Goal: Contribute content: Contribute content

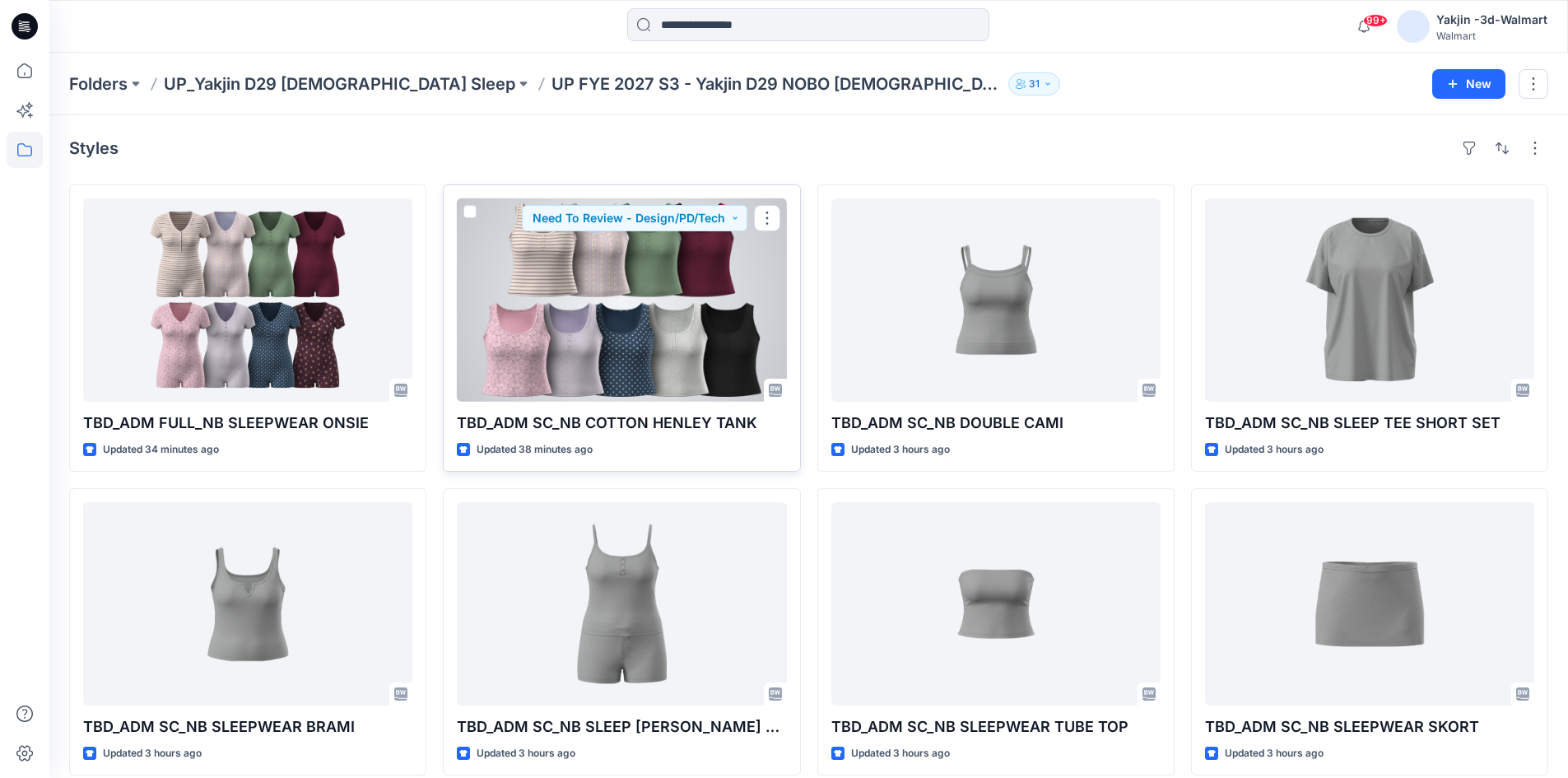
click at [530, 353] on div at bounding box center [621, 300] width 329 height 204
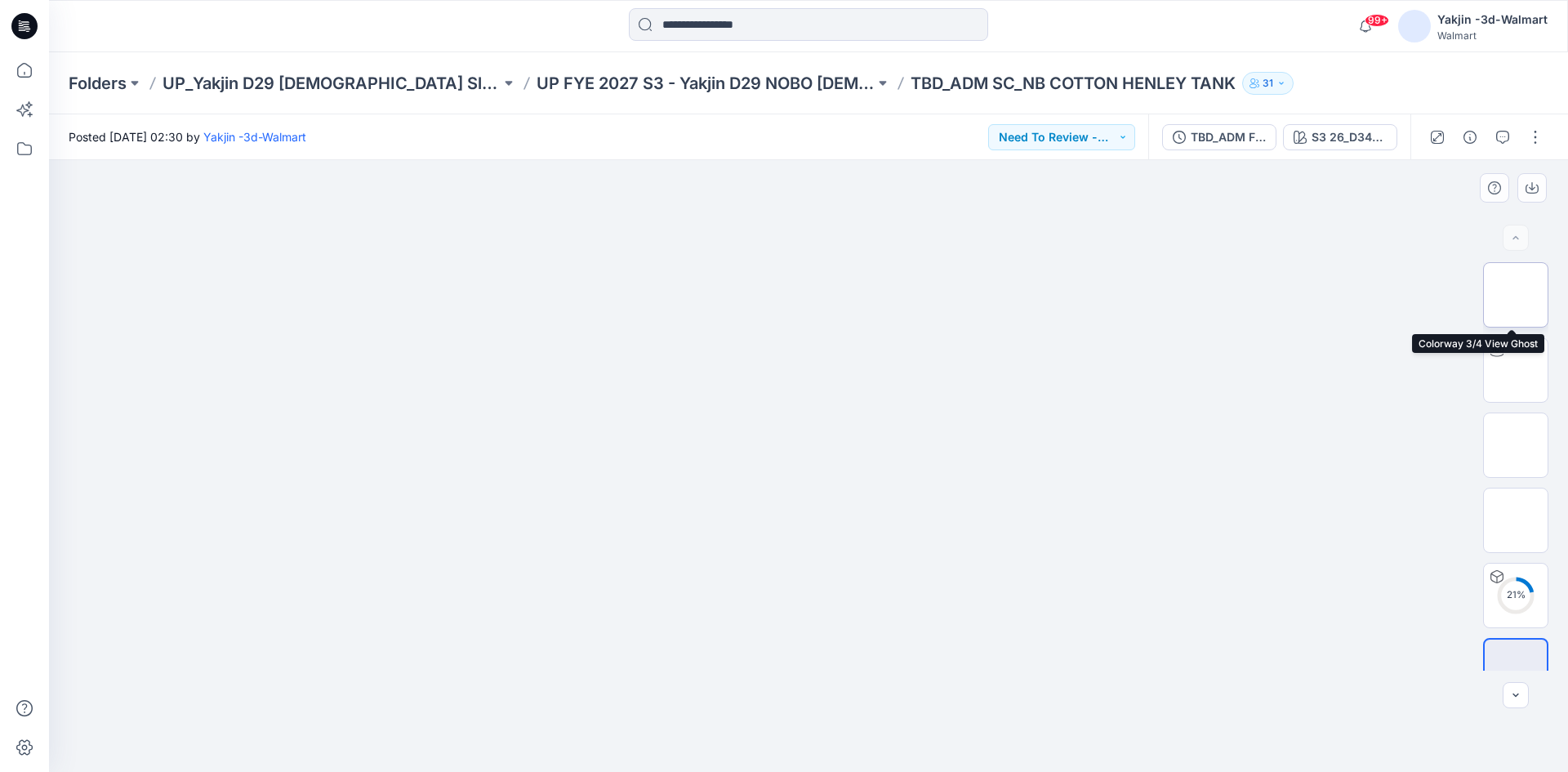
click at [1515, 295] on img at bounding box center [1515, 295] width 0 height 0
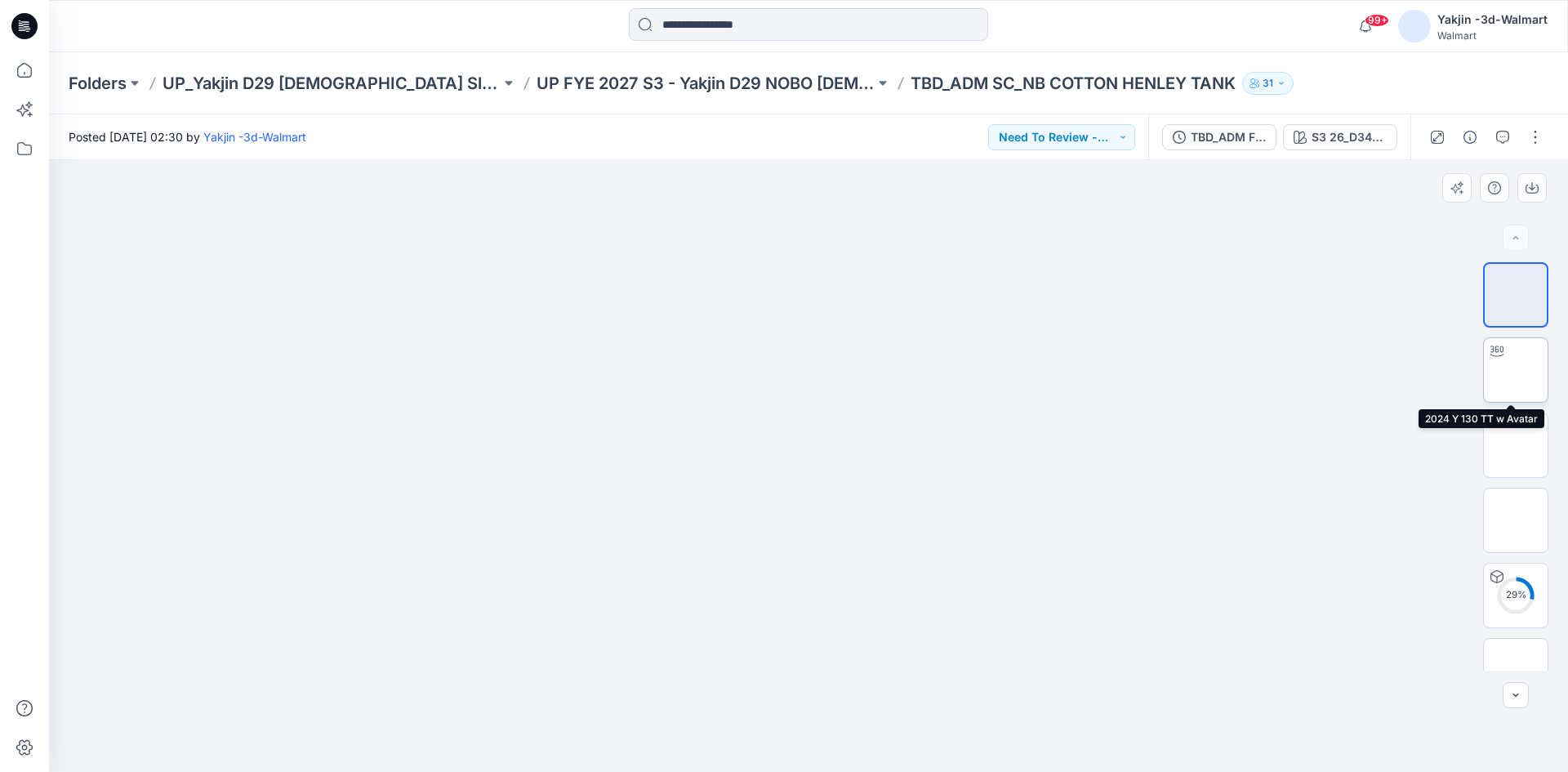
click at [1504, 355] on div at bounding box center [1497, 352] width 26 height 26
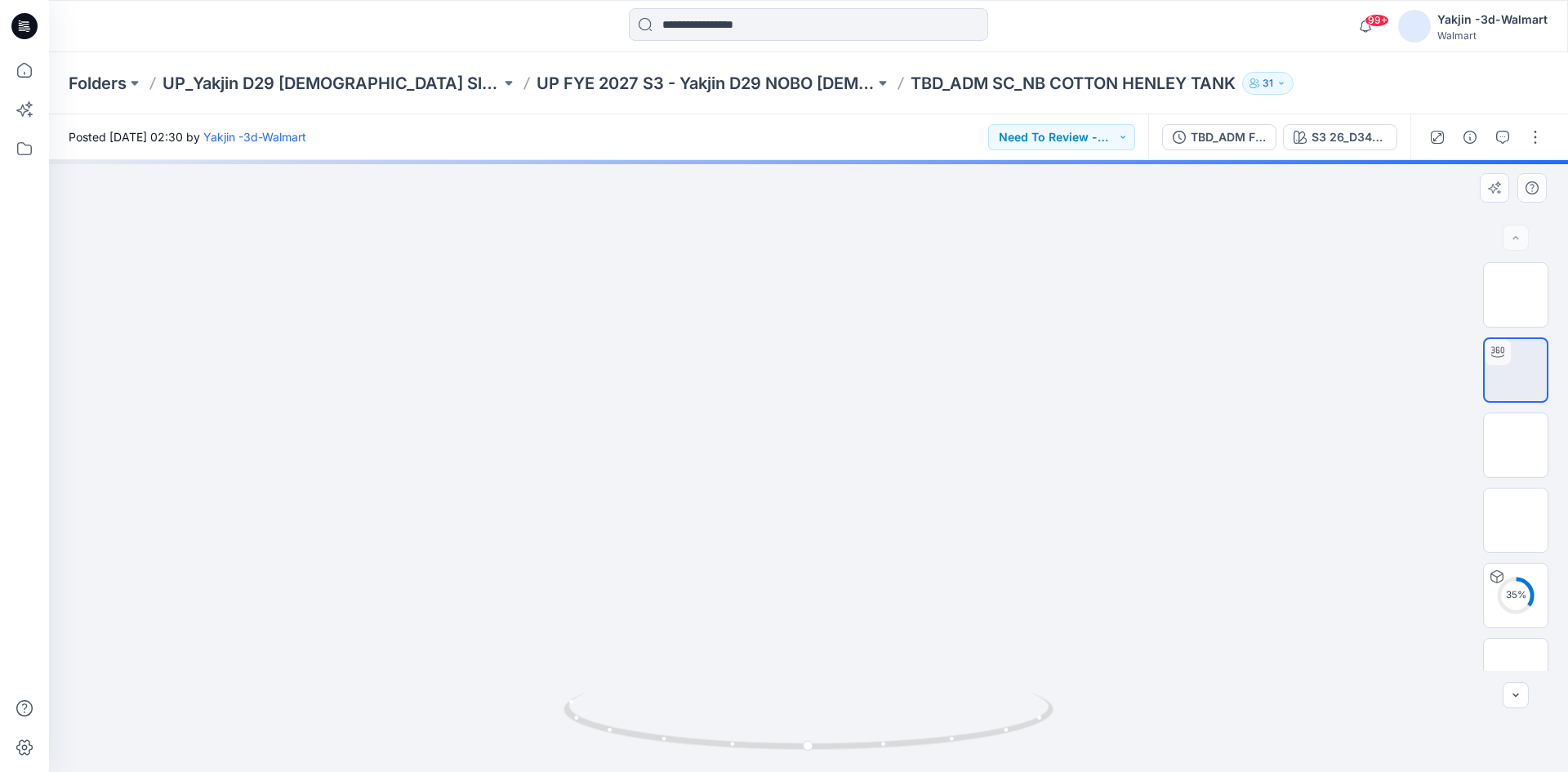
drag, startPoint x: 875, startPoint y: 412, endPoint x: 860, endPoint y: 512, distance: 101.1
drag, startPoint x: 863, startPoint y: 600, endPoint x: 872, endPoint y: 535, distance: 65.6
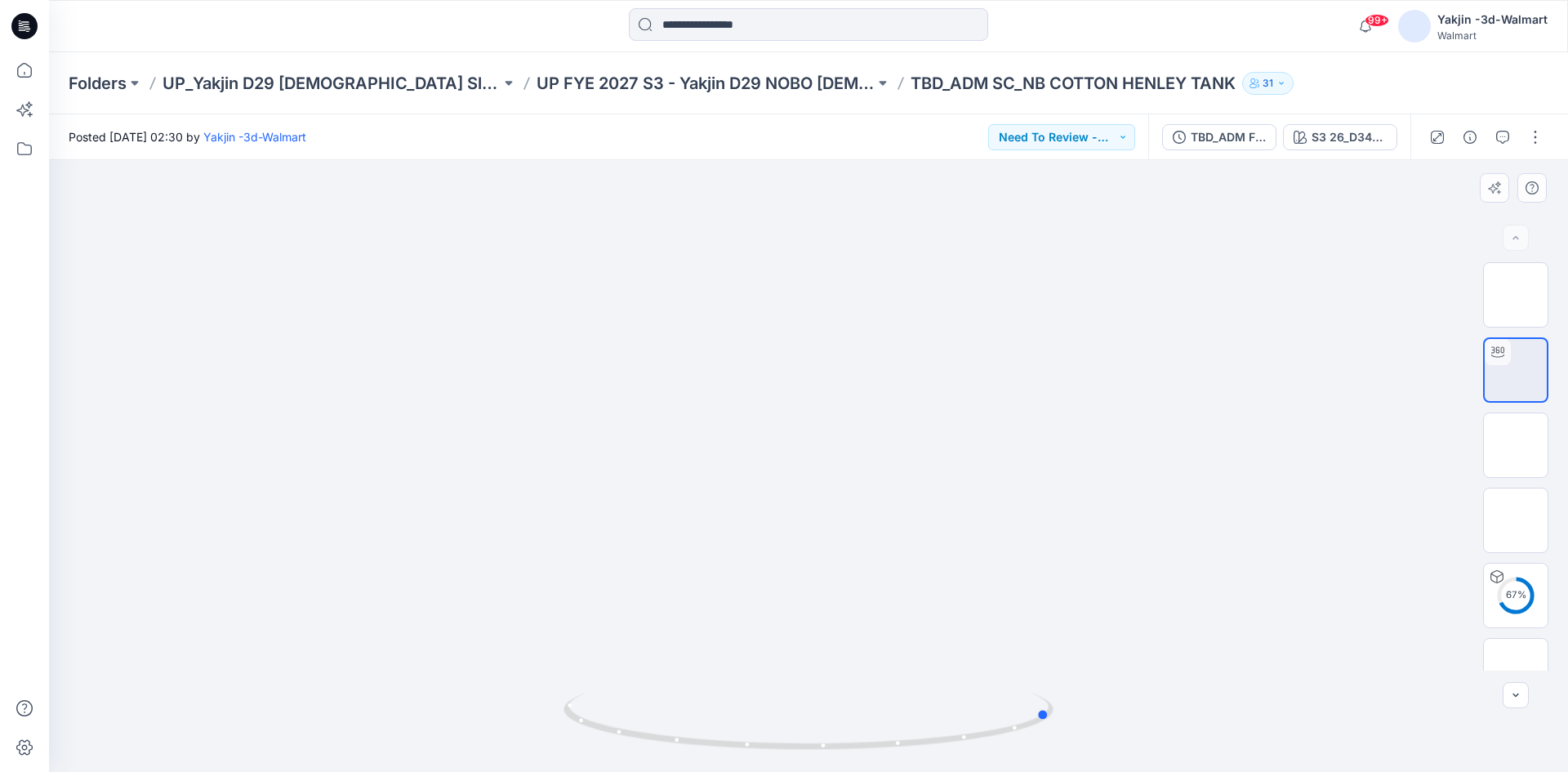
drag, startPoint x: 909, startPoint y: 746, endPoint x: 663, endPoint y: 760, distance: 246.4
click at [663, 760] on div at bounding box center [808, 731] width 490 height 81
click at [1232, 141] on div "TBD_ADM FULL_NB SLEEP HENLEY TANK" at bounding box center [1228, 137] width 76 height 18
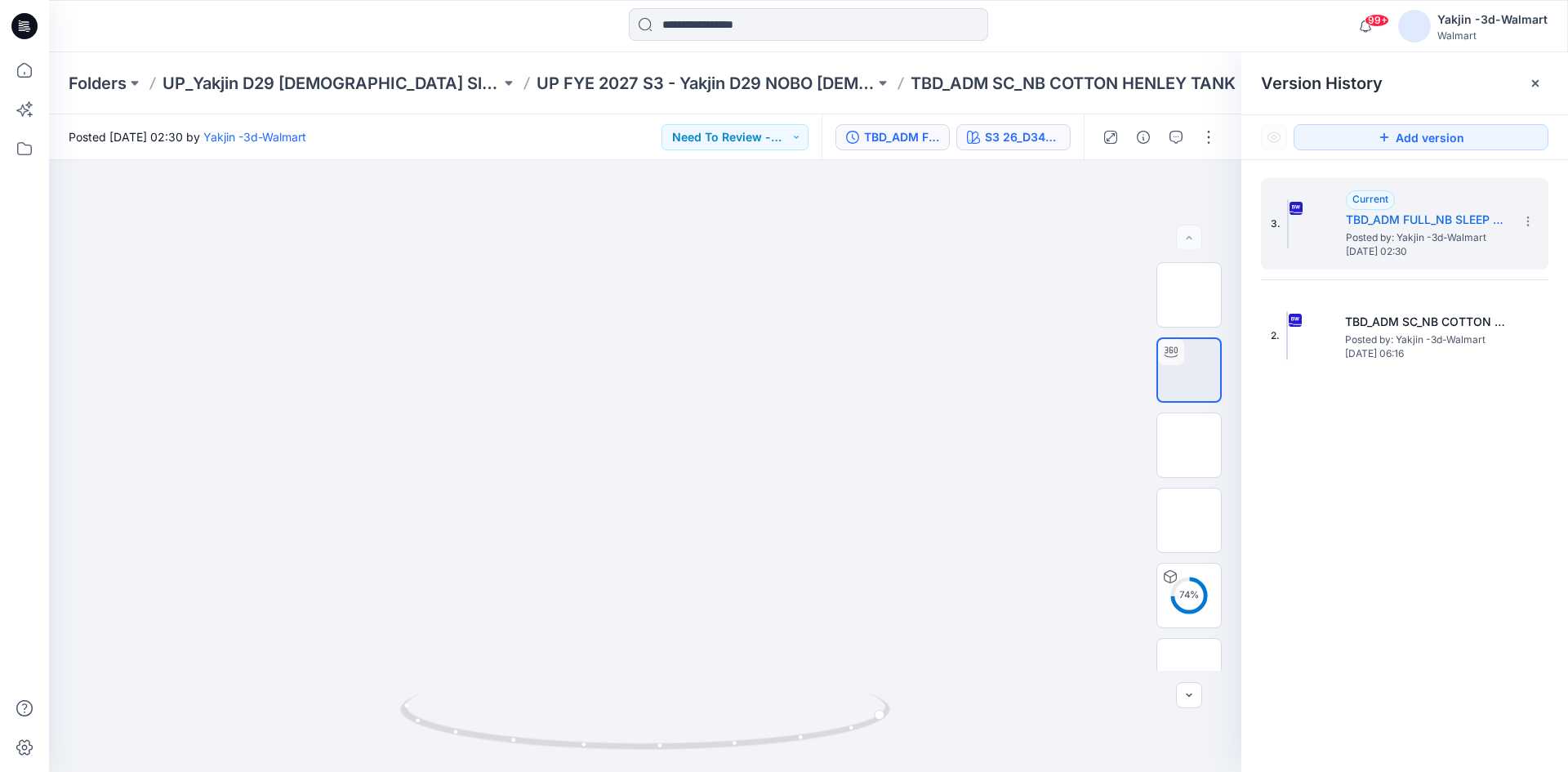
click at [974, 144] on button "S3 26_D34_NB_KNIT STRIPE 3 v1 rpt_CW23_WINTER WHITE_WM" at bounding box center [1013, 137] width 114 height 26
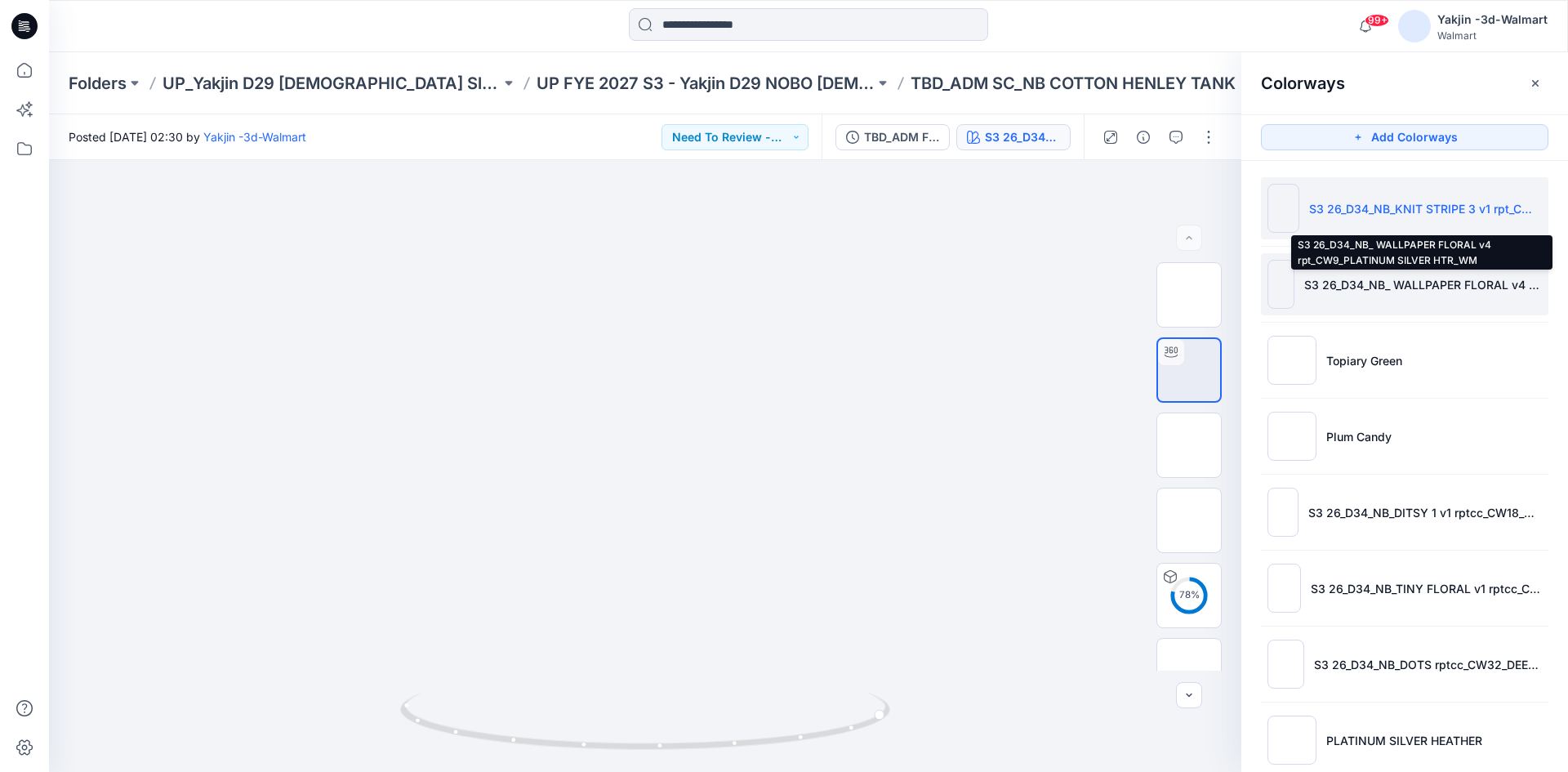
click at [1358, 292] on p "S3 26_D34_NB_ WALLPAPER FLORAL v4 rpt_CW9_PLATINUM SILVER HTR_WM" at bounding box center [1423, 284] width 237 height 17
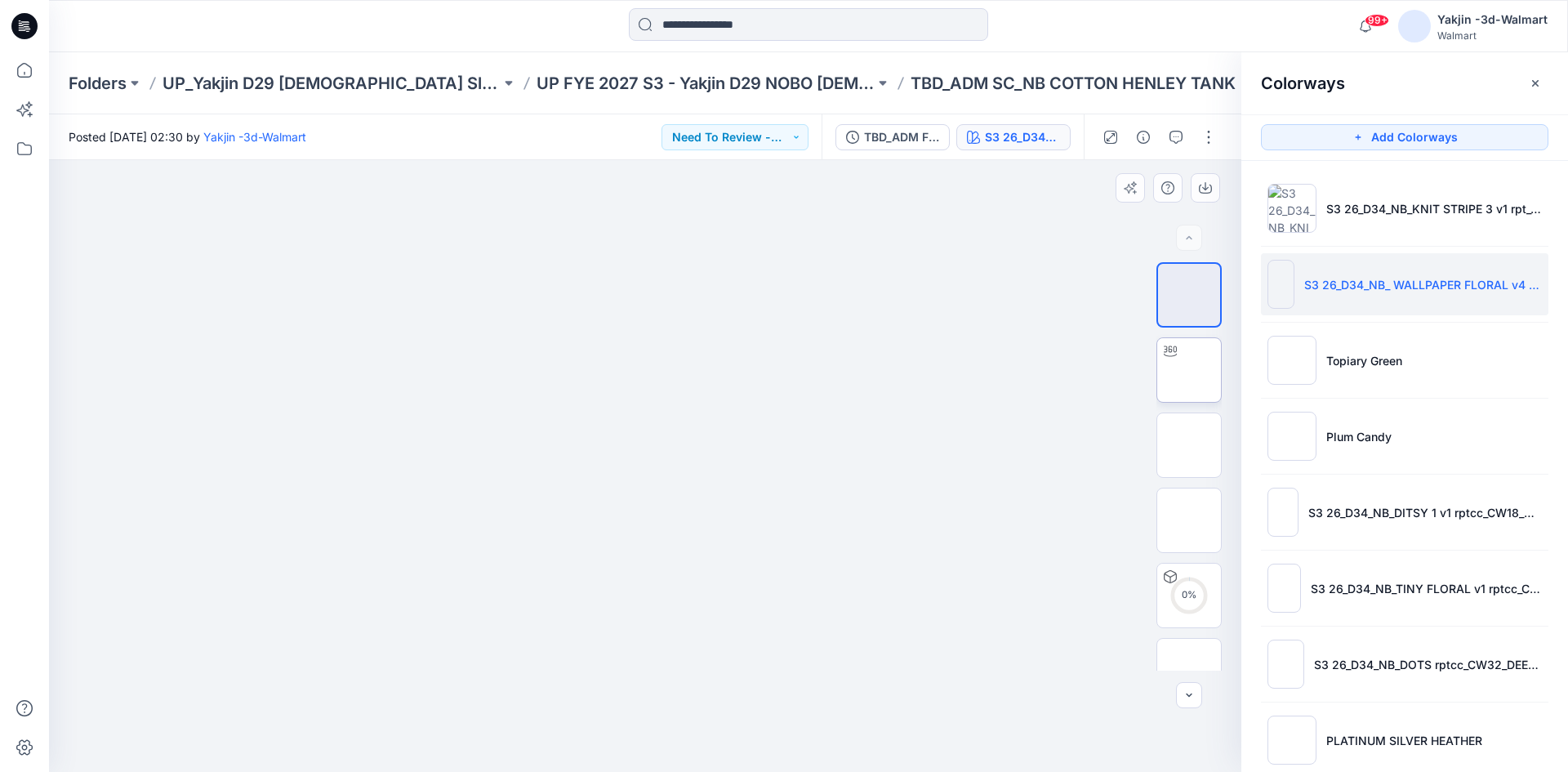
click at [1189, 370] on img at bounding box center [1189, 370] width 0 height 0
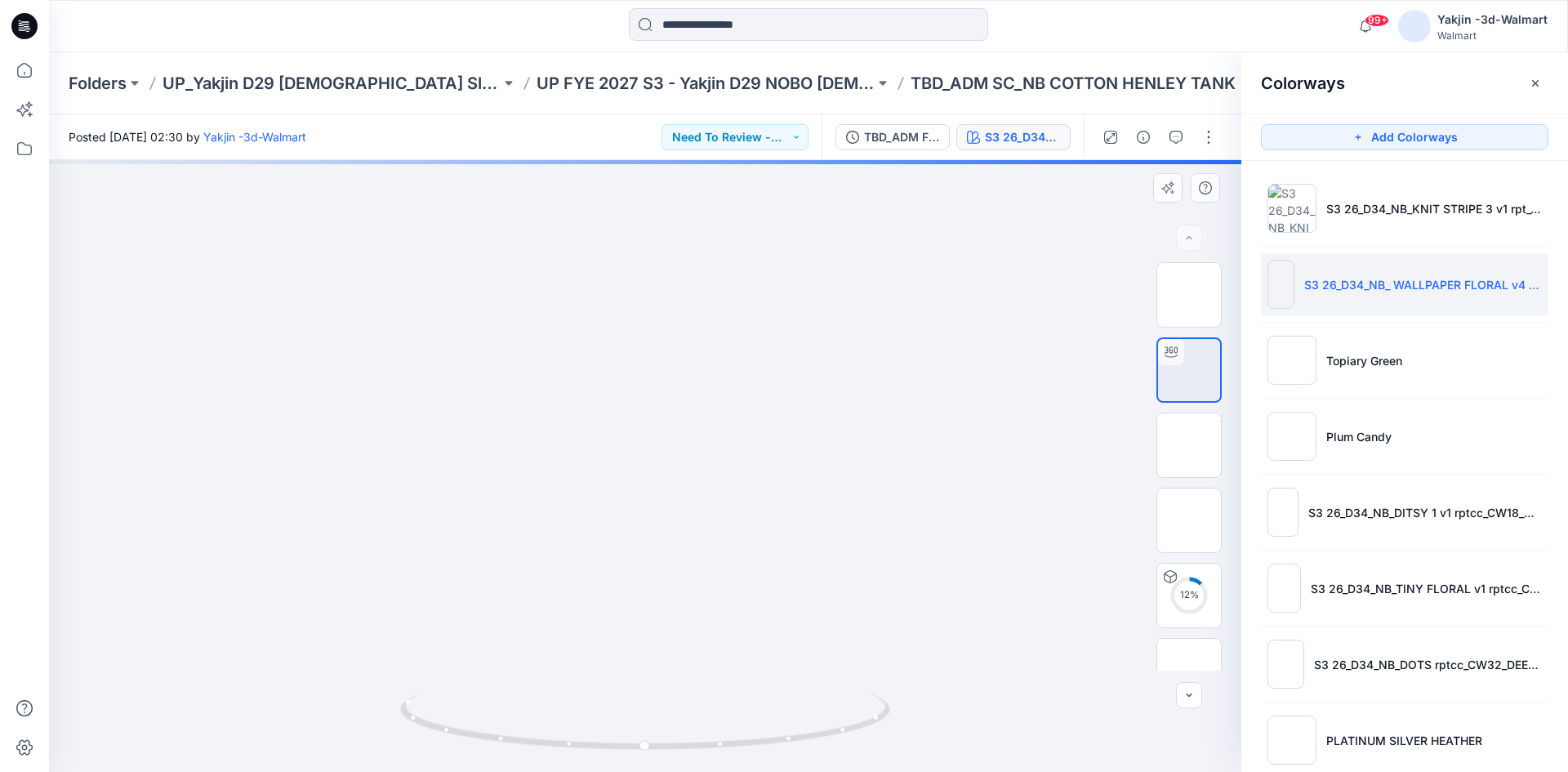
drag, startPoint x: 788, startPoint y: 494, endPoint x: 786, endPoint y: 533, distance: 39.1
drag, startPoint x: 760, startPoint y: 739, endPoint x: 521, endPoint y: 740, distance: 239.0
click at [521, 740] on icon at bounding box center [647, 724] width 494 height 62
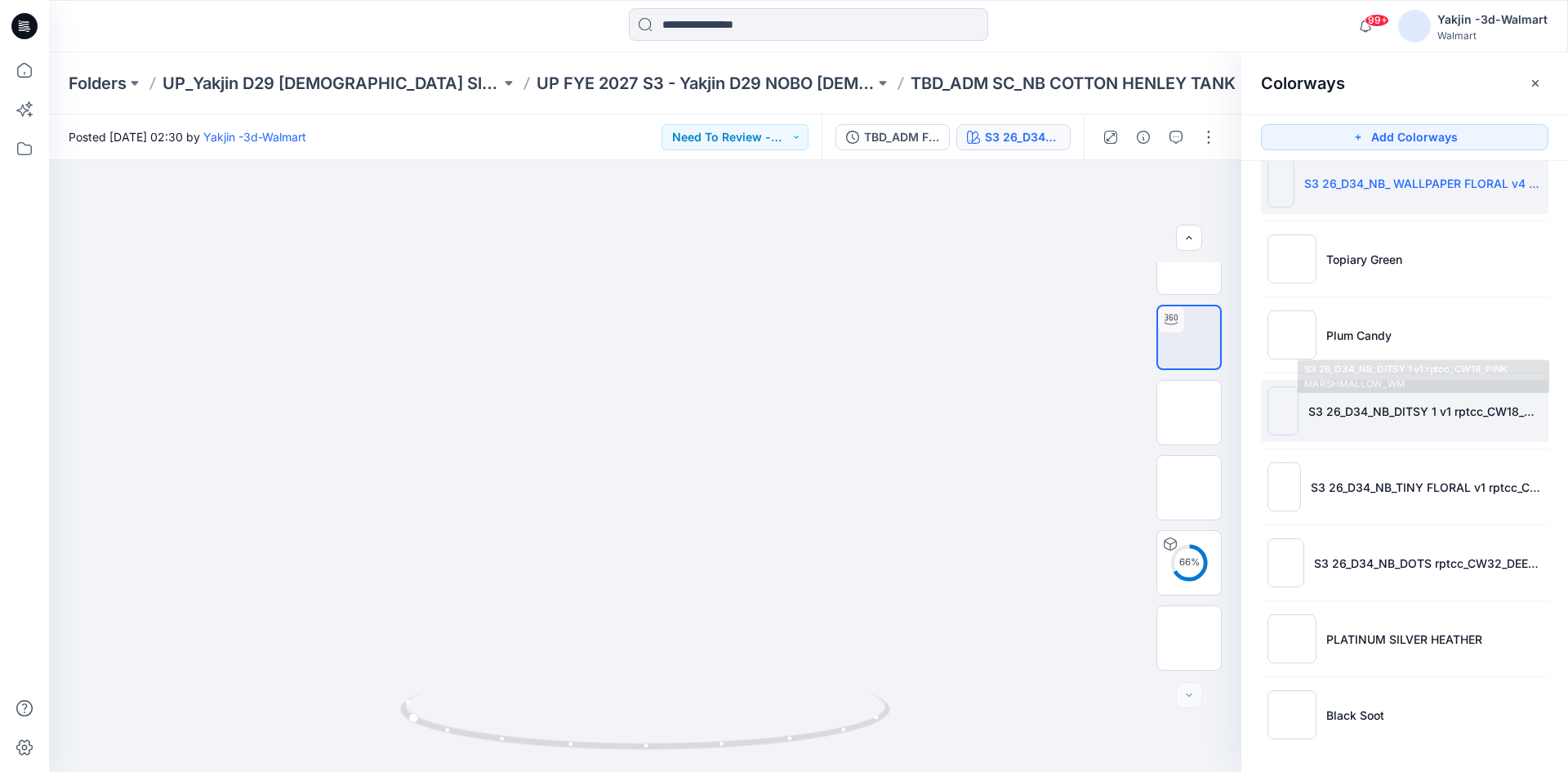
scroll to position [104, 0]
click at [1348, 431] on li "S3 26_D34_NB_DITSY 1 v1 rptcc_CW18_PINK MARSHMALLOW_WM" at bounding box center [1405, 408] width 287 height 62
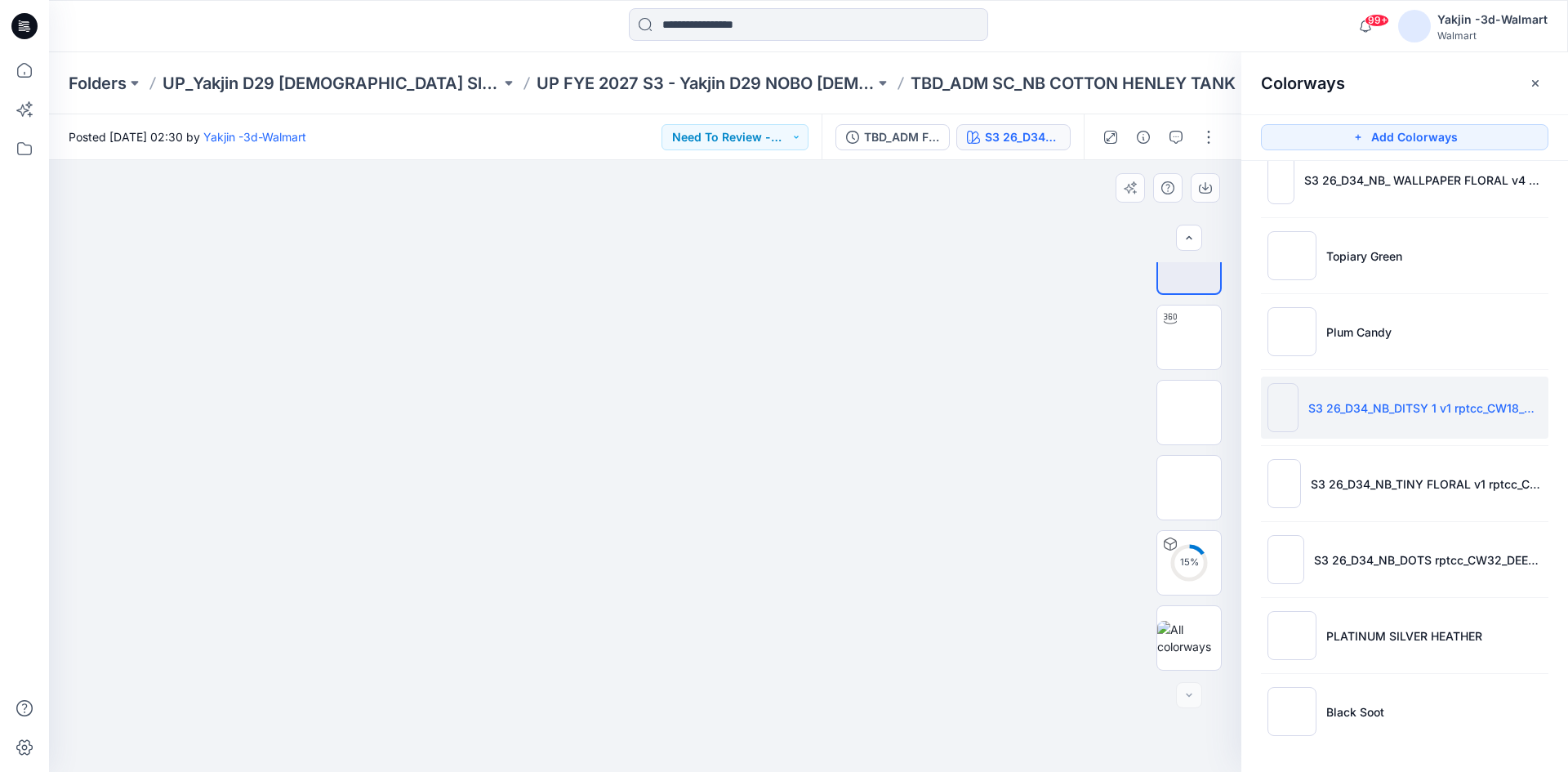
click at [1225, 335] on div "15 %" at bounding box center [1189, 466] width 104 height 408
click at [1189, 338] on img at bounding box center [1189, 338] width 0 height 0
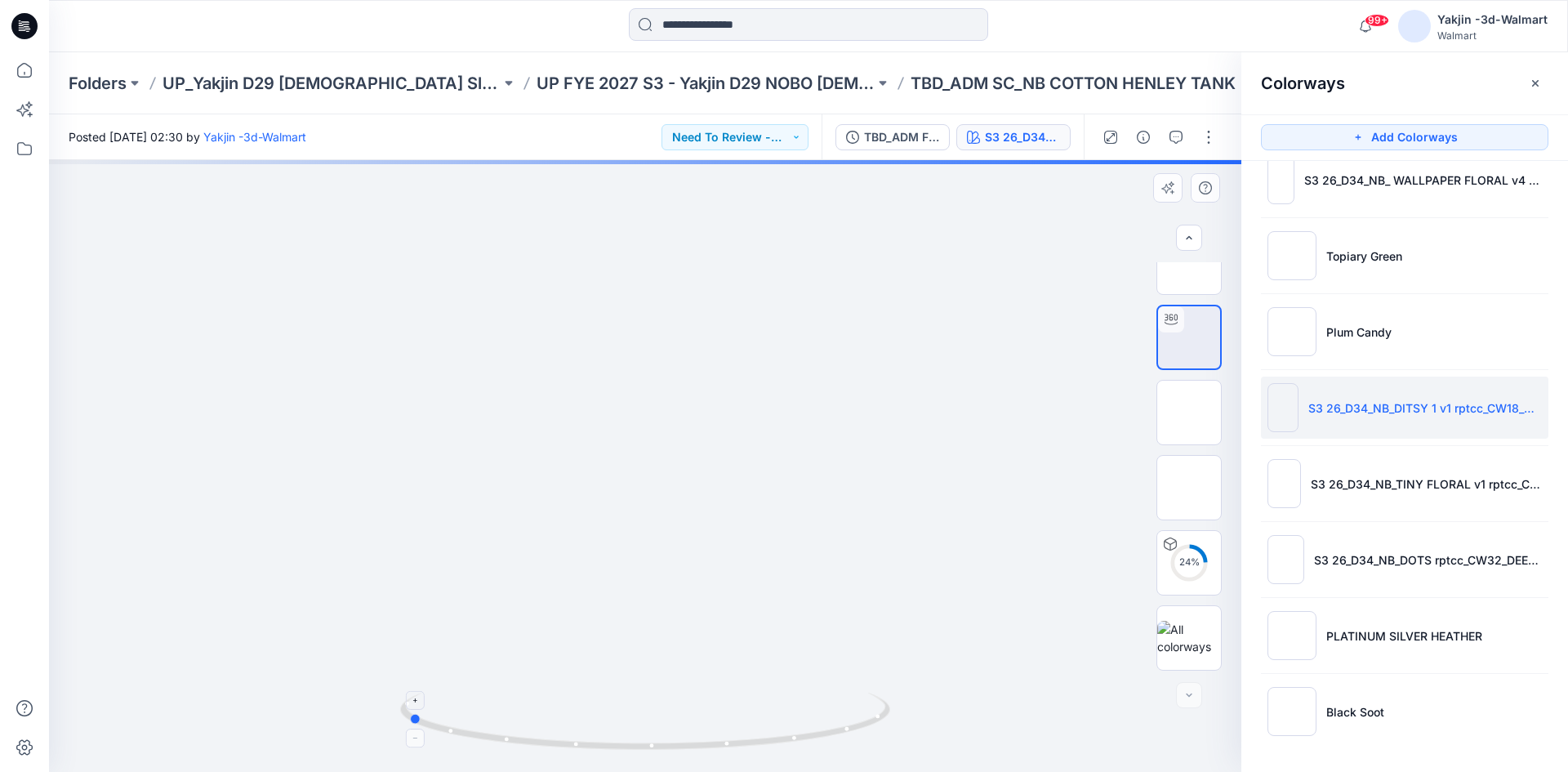
drag, startPoint x: 703, startPoint y: 742, endPoint x: 474, endPoint y: 742, distance: 229.0
click at [474, 742] on icon at bounding box center [647, 724] width 494 height 62
drag, startPoint x: 650, startPoint y: 494, endPoint x: 663, endPoint y: 604, distance: 110.8
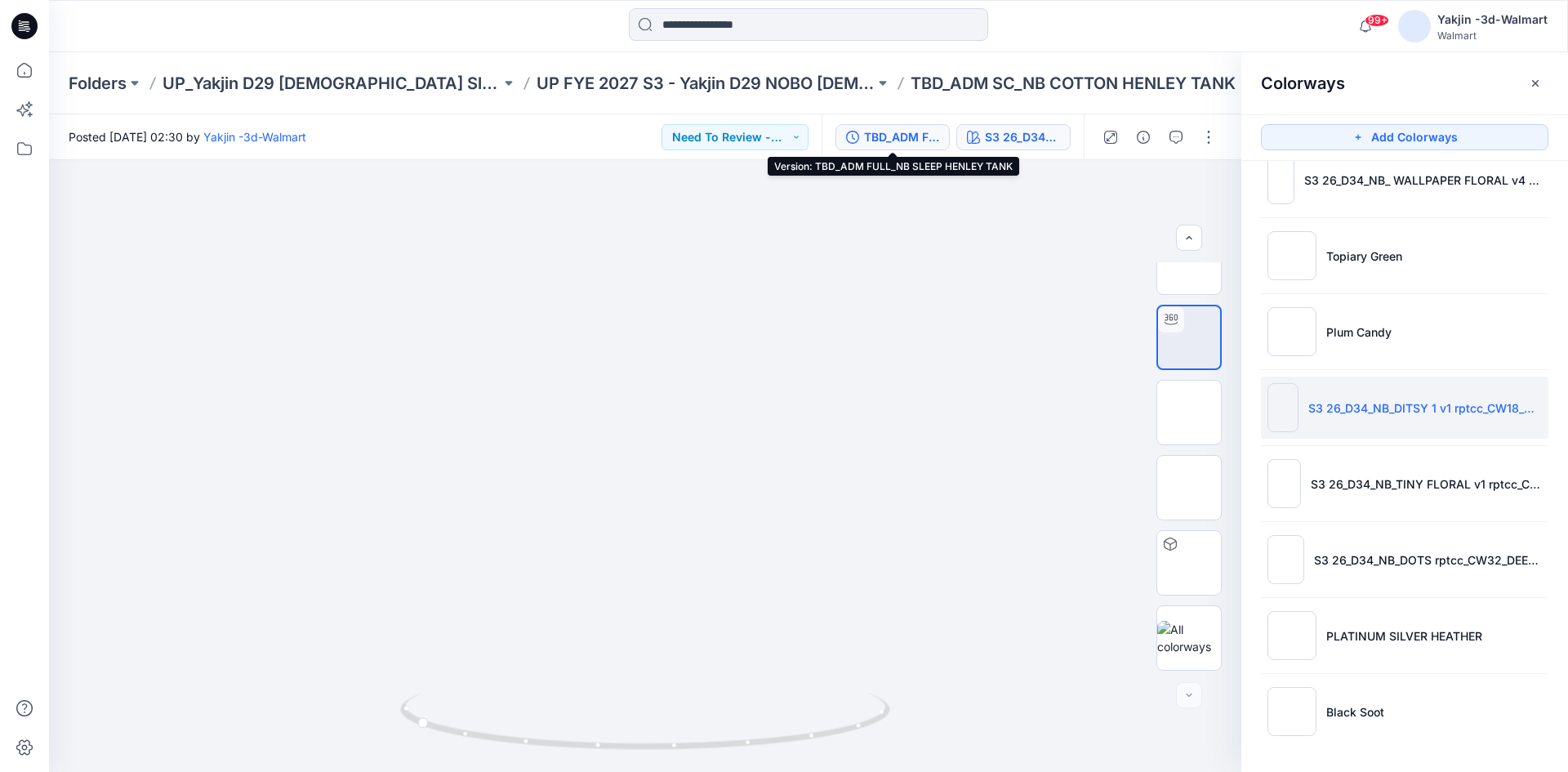
click at [884, 134] on div "TBD_ADM FULL_NB SLEEP HENLEY TANK" at bounding box center [901, 137] width 76 height 18
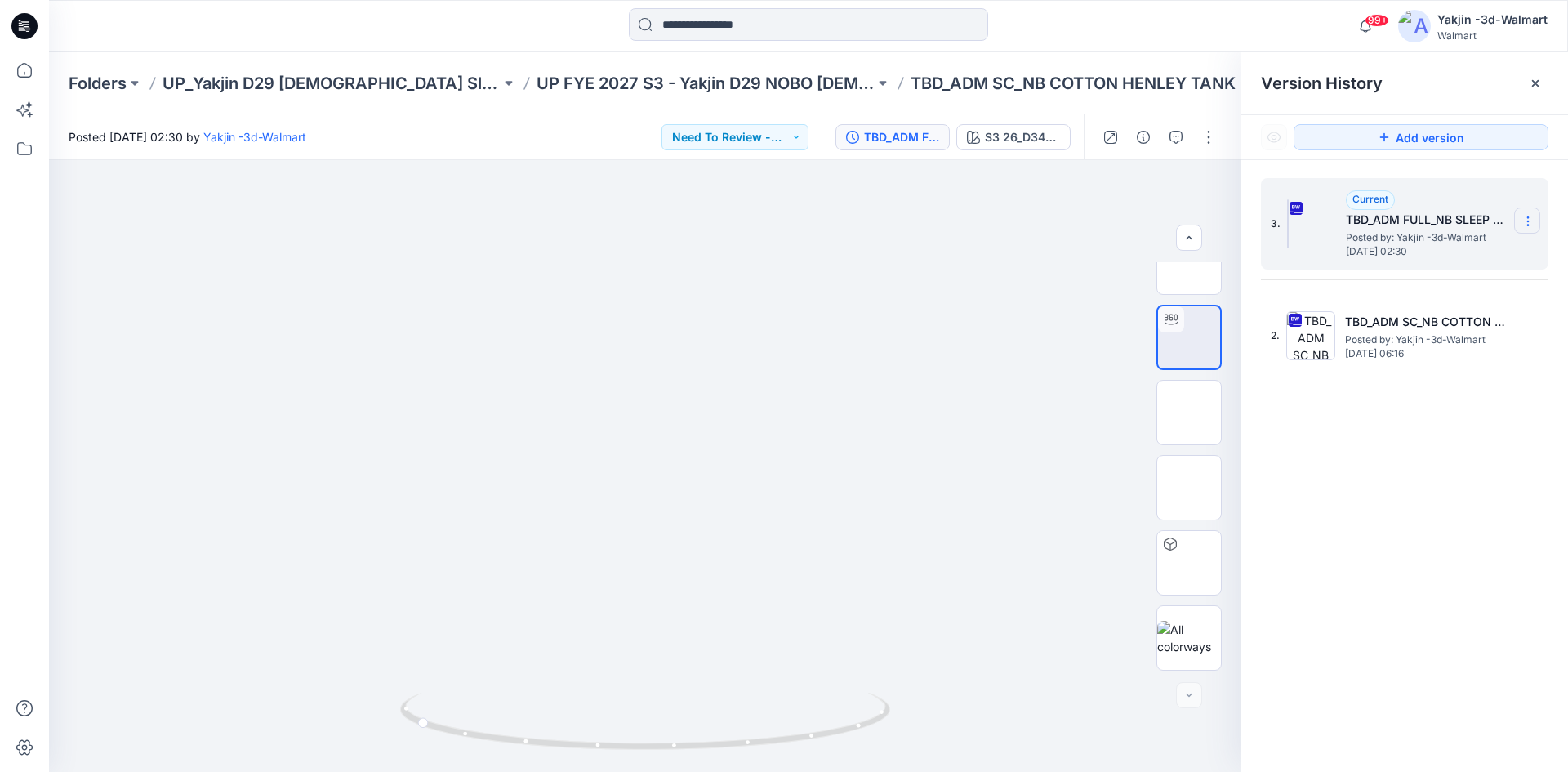
click at [1522, 218] on icon at bounding box center [1528, 222] width 13 height 13
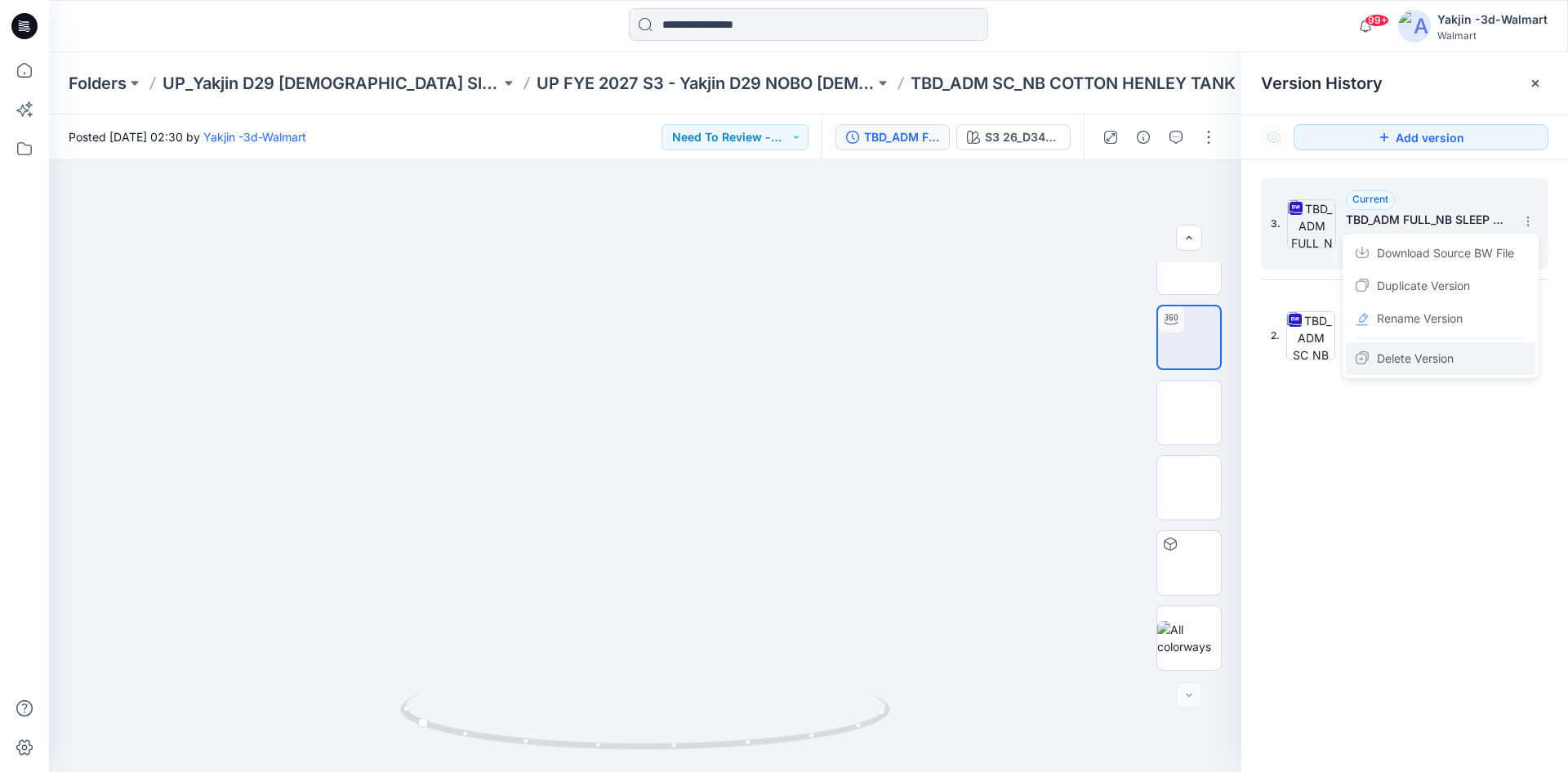
click at [1434, 356] on span "Delete Version" at bounding box center [1415, 359] width 77 height 20
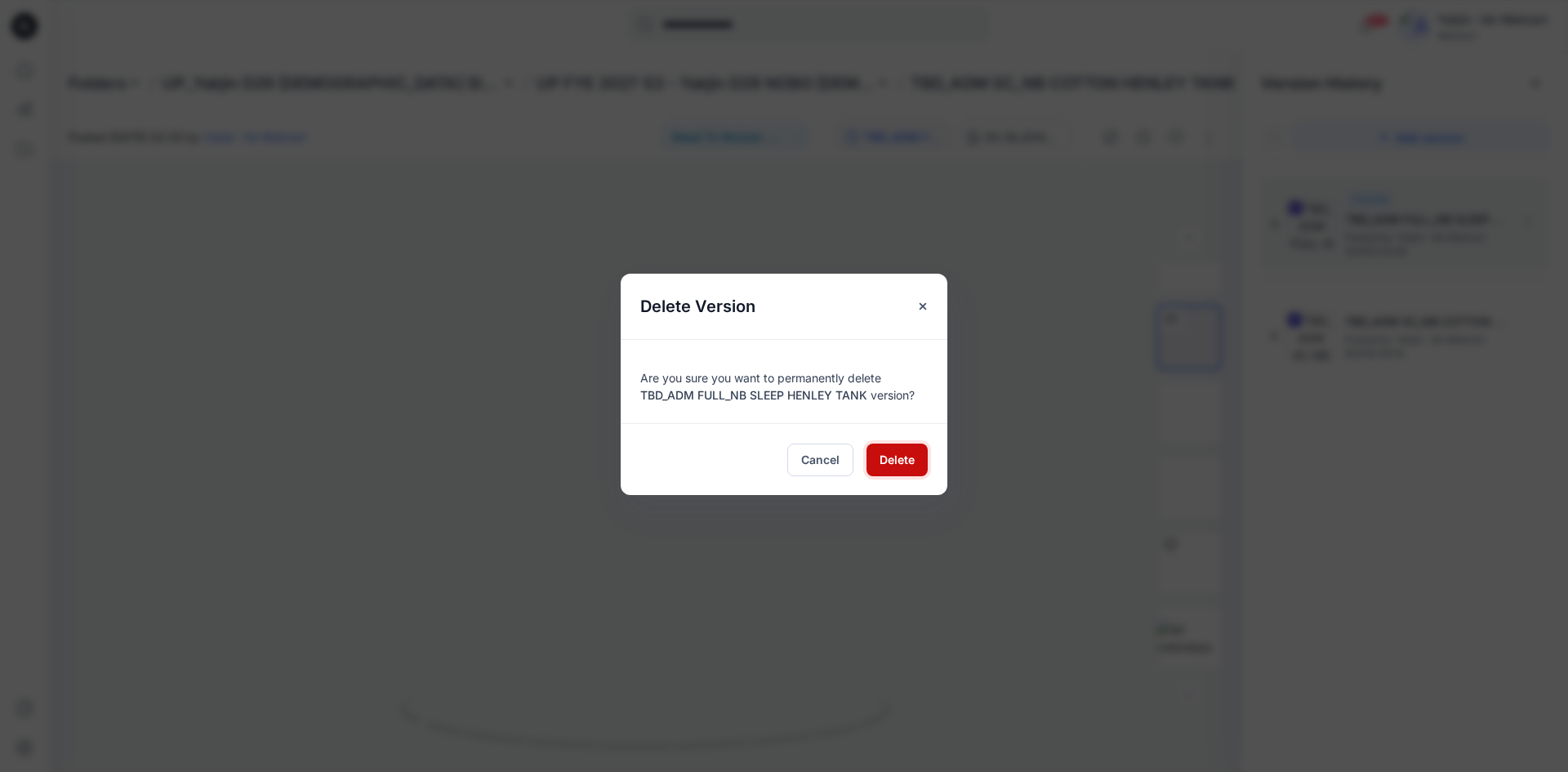
click at [896, 457] on span "Delete" at bounding box center [896, 459] width 35 height 17
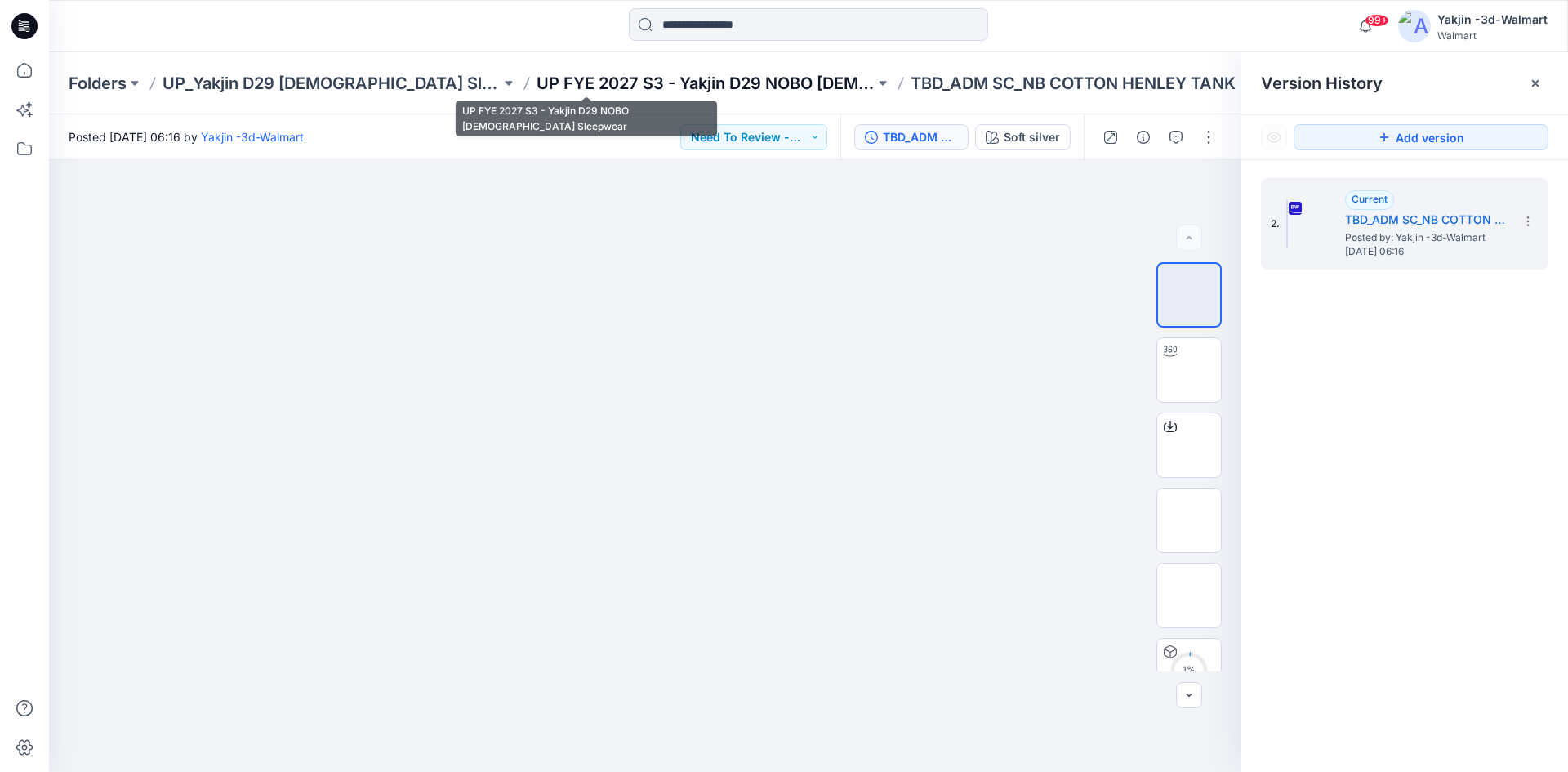
click at [686, 90] on p "UP FYE 2027 S3 - Yakjin D29 NOBO [DEMOGRAPHIC_DATA] Sleepwear" at bounding box center [706, 84] width 338 height 23
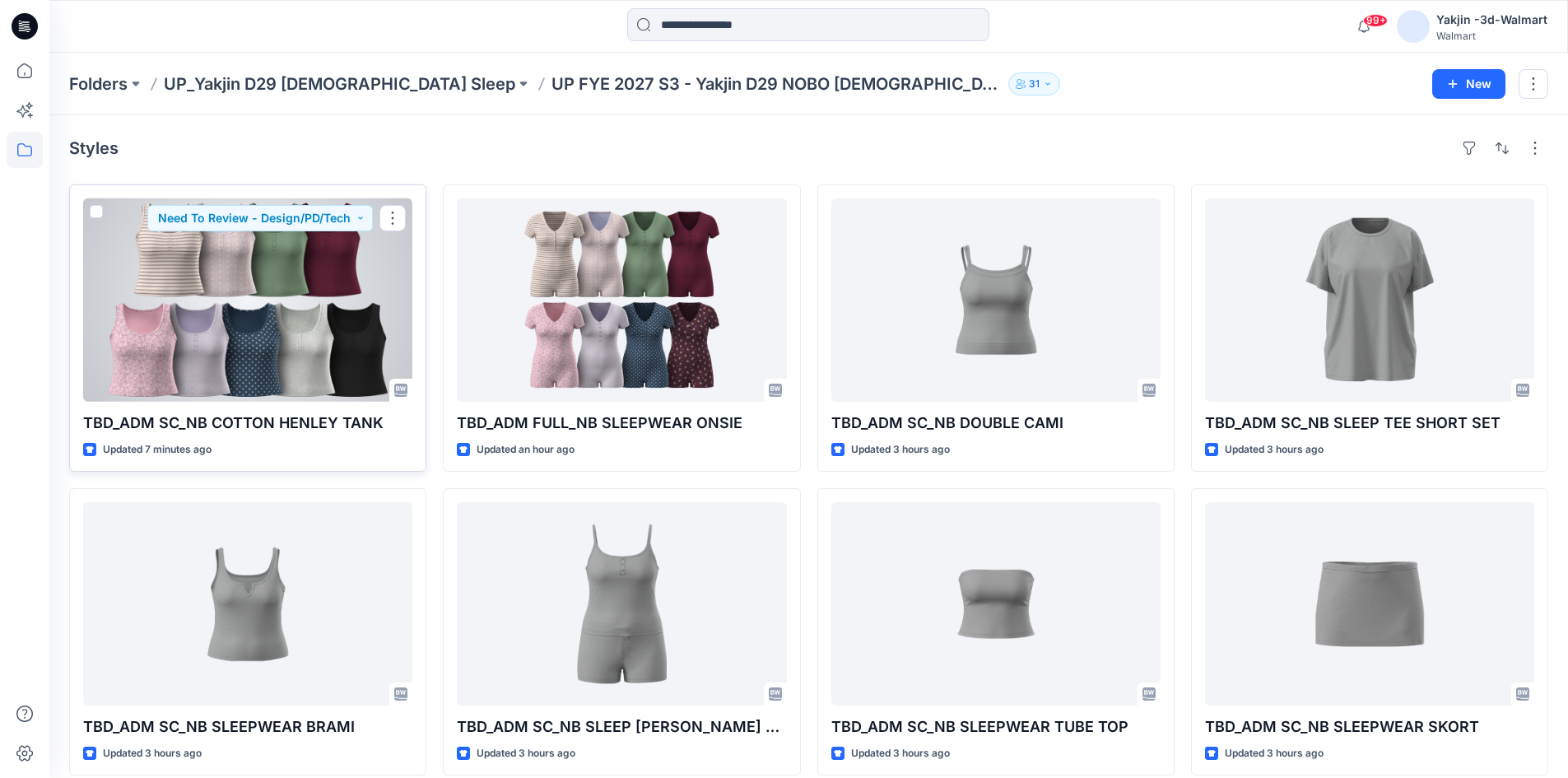
click at [334, 334] on div at bounding box center [247, 300] width 329 height 204
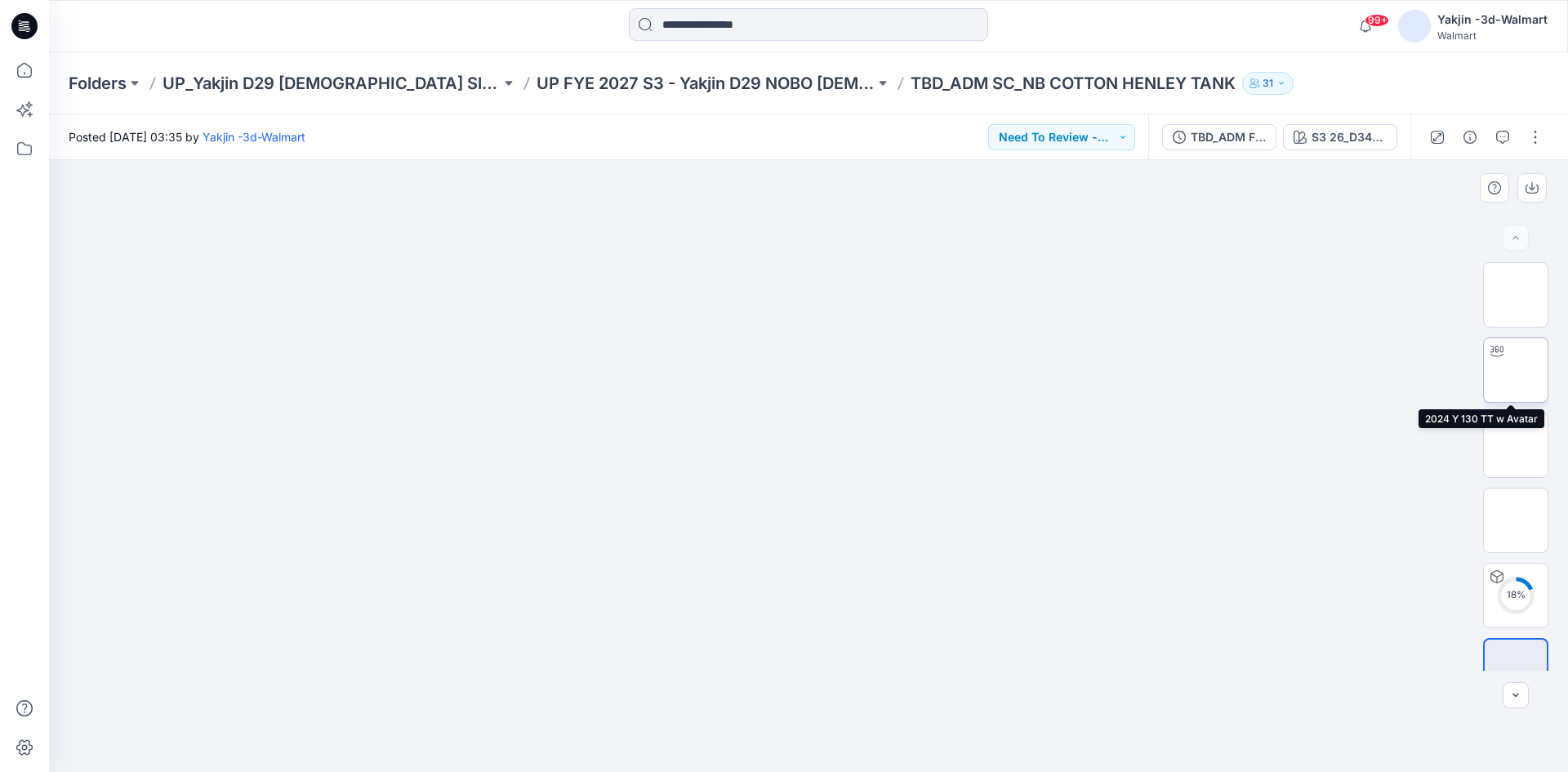
click at [1515, 370] on img at bounding box center [1515, 370] width 0 height 0
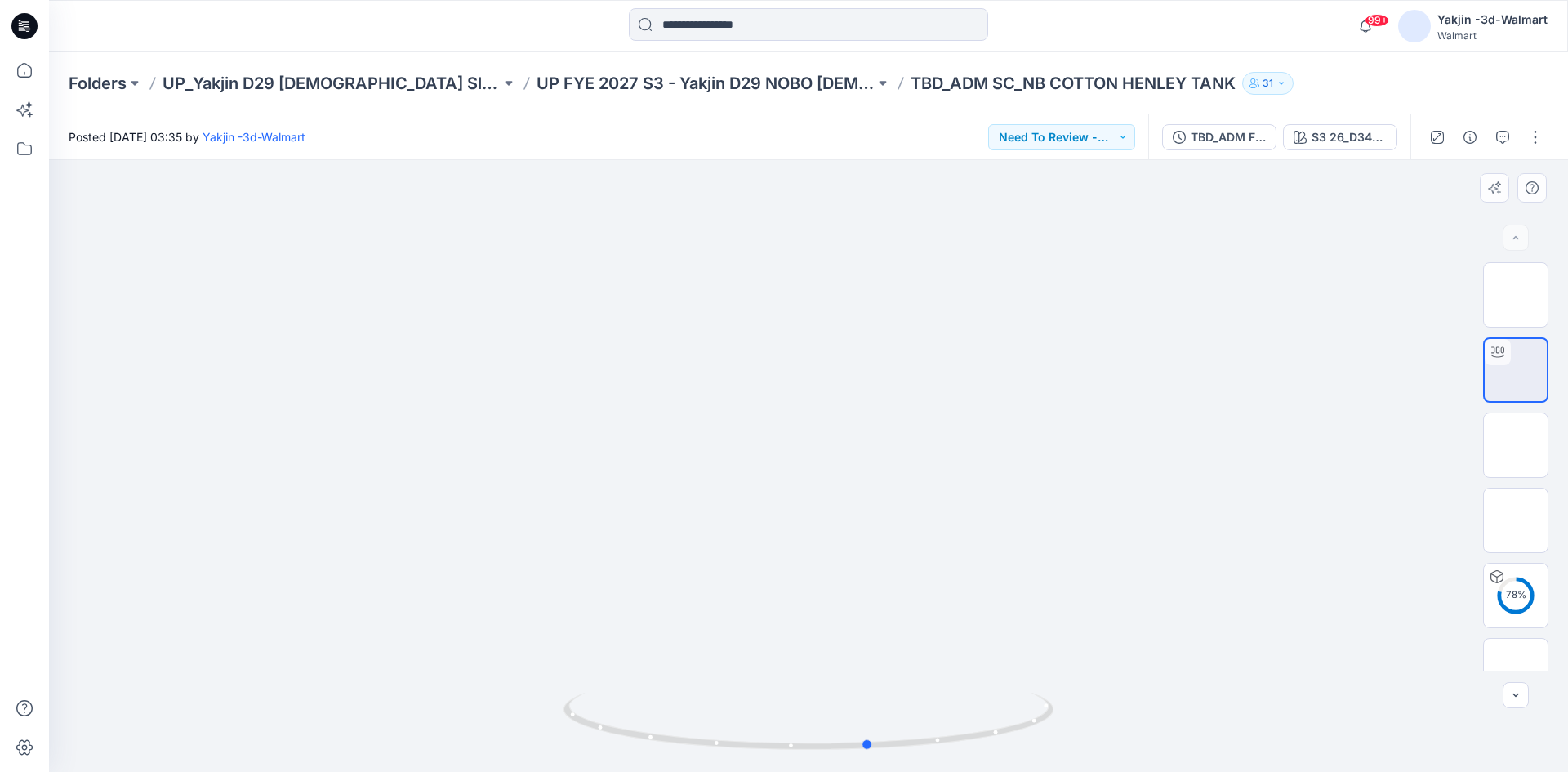
drag, startPoint x: 1025, startPoint y: 743, endPoint x: 597, endPoint y: 768, distance: 428.7
click at [597, 768] on div at bounding box center [808, 731] width 490 height 81
drag, startPoint x: 890, startPoint y: 752, endPoint x: 522, endPoint y: 771, distance: 368.5
click at [522, 771] on div at bounding box center [809, 466] width 1519 height 612
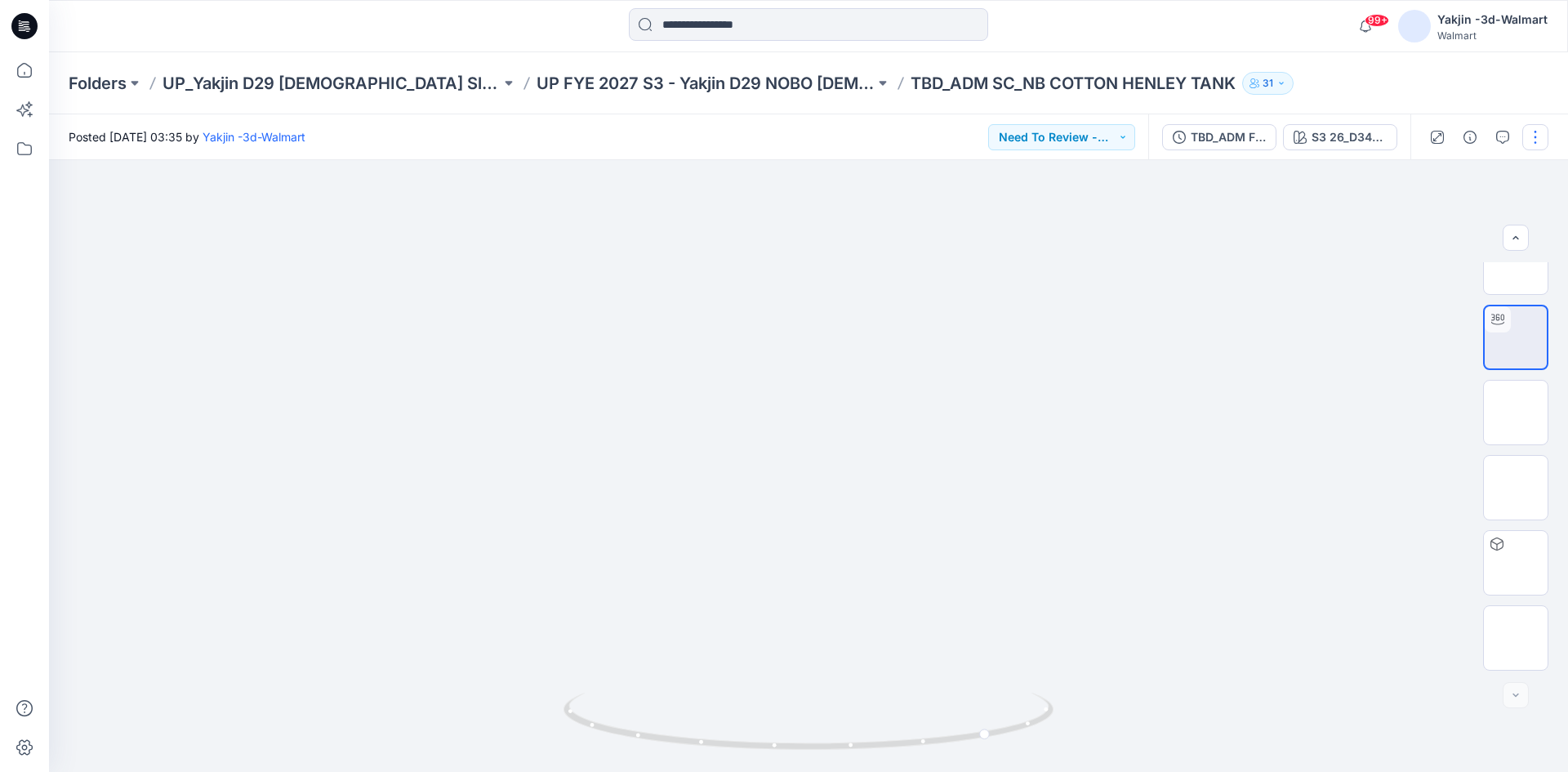
click at [1528, 141] on button "button" at bounding box center [1535, 137] width 26 height 26
click at [1434, 222] on p "Edit" at bounding box center [1431, 221] width 21 height 17
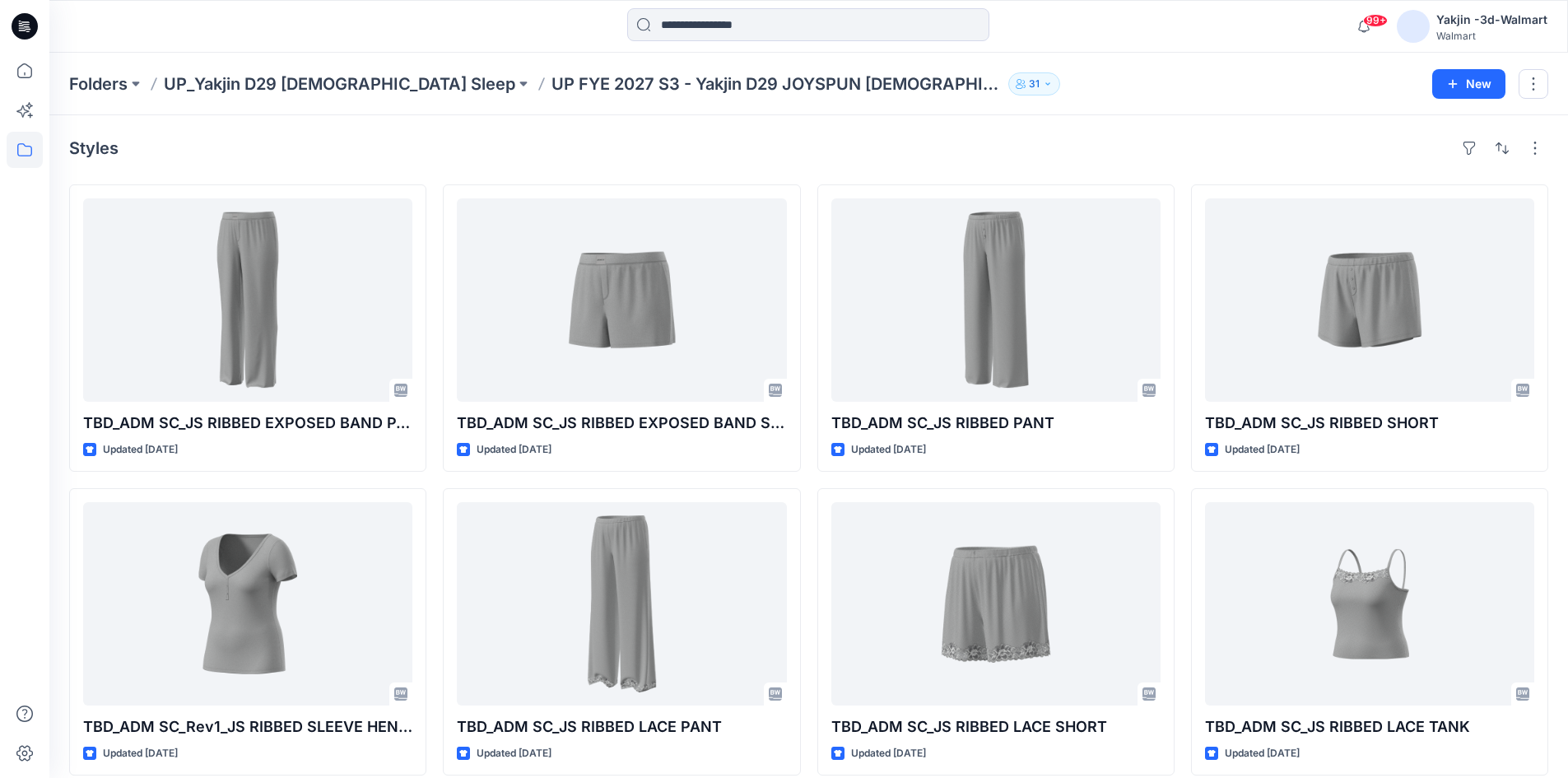
click at [23, 29] on icon at bounding box center [25, 26] width 26 height 26
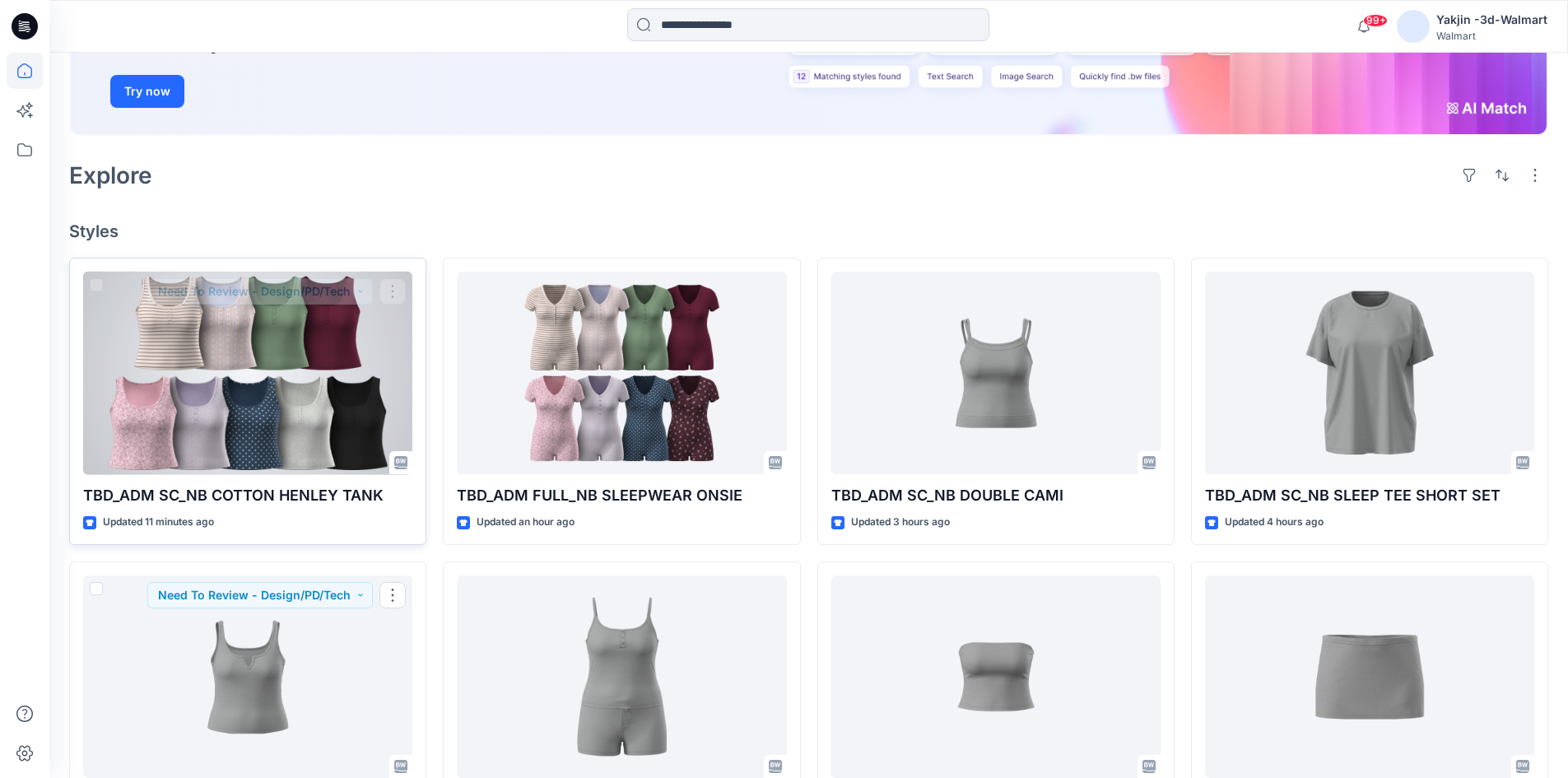
scroll to position [226, 0]
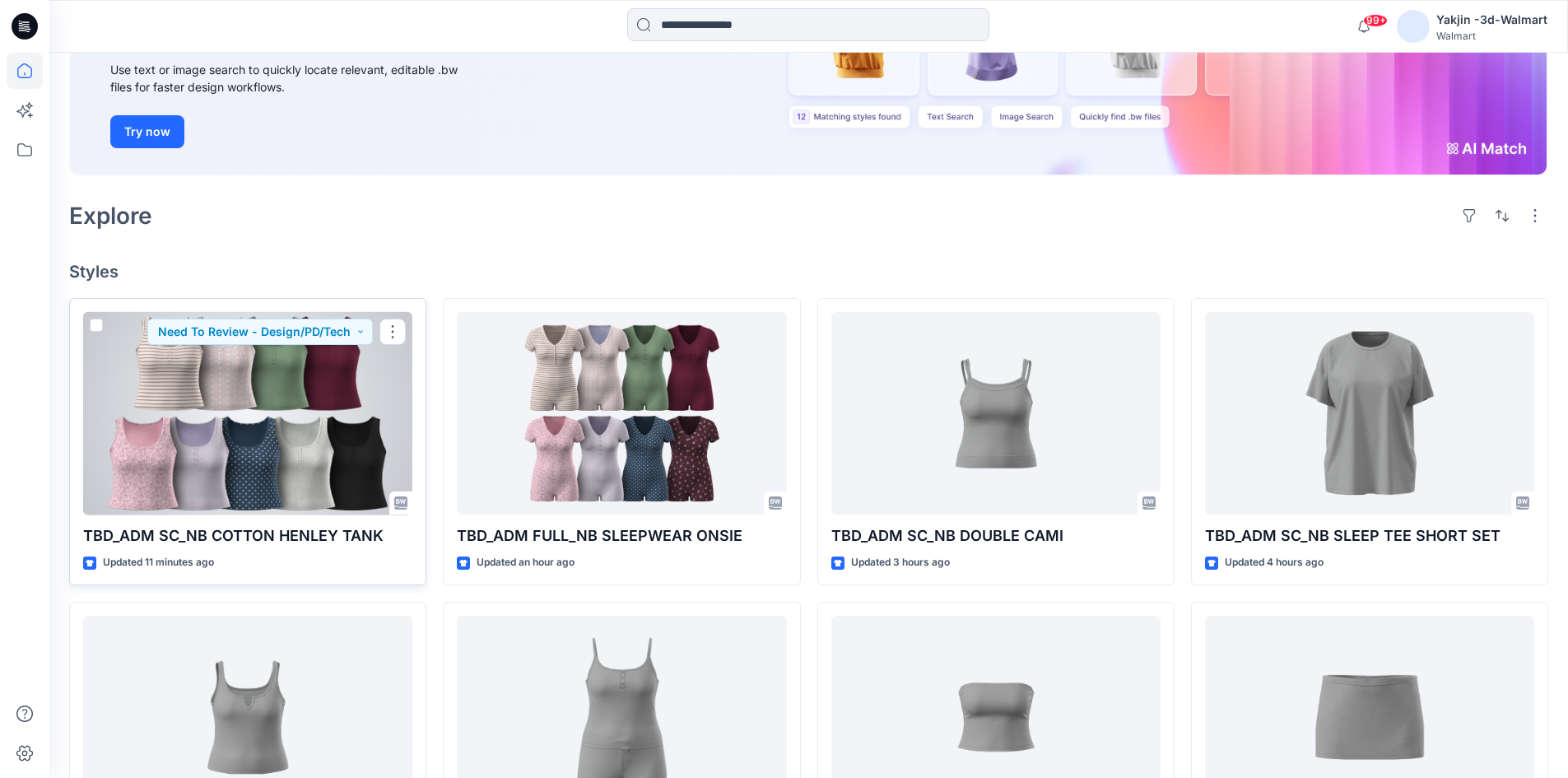
click at [293, 383] on div at bounding box center [247, 414] width 329 height 204
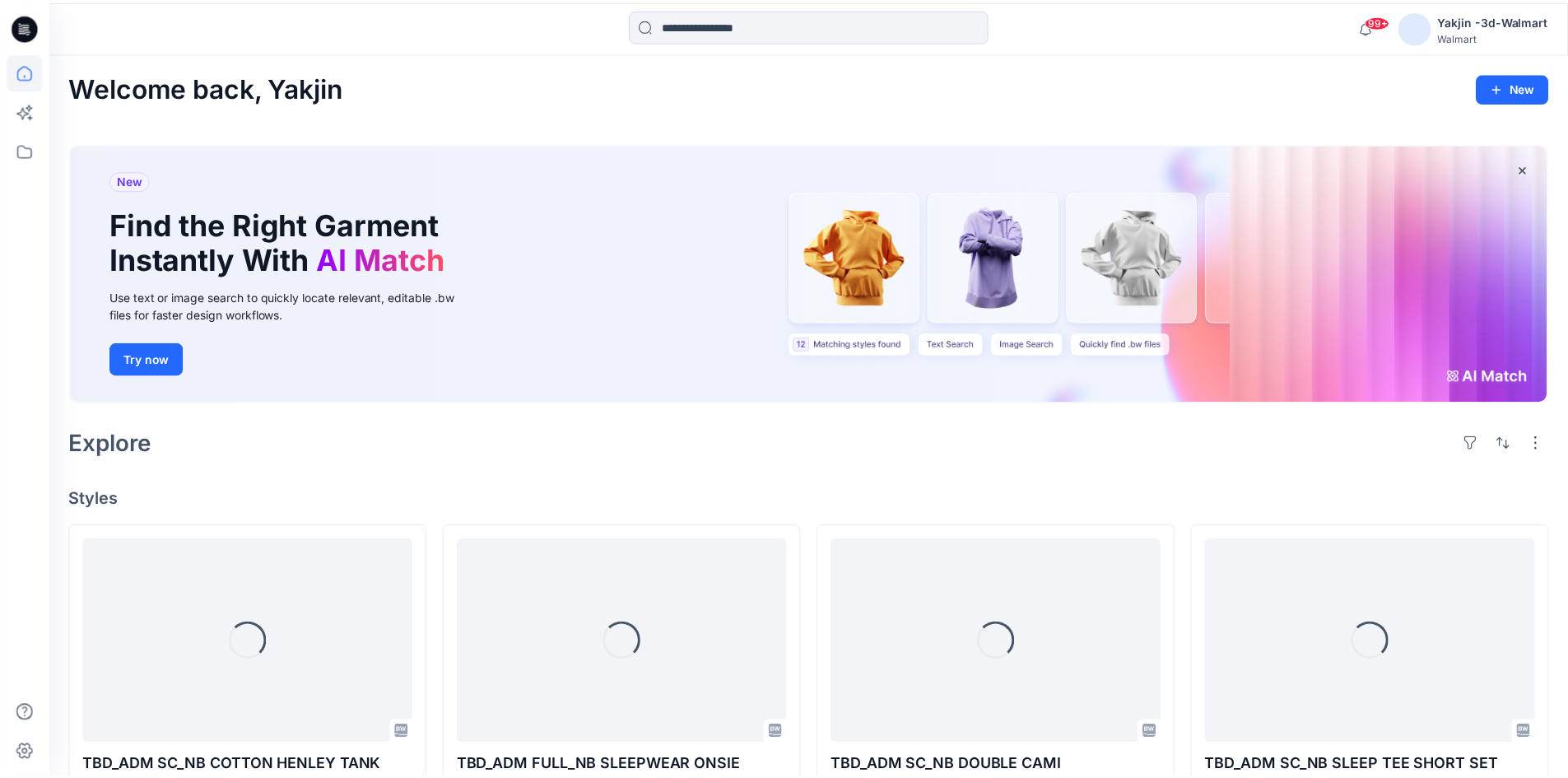
scroll to position [226, 0]
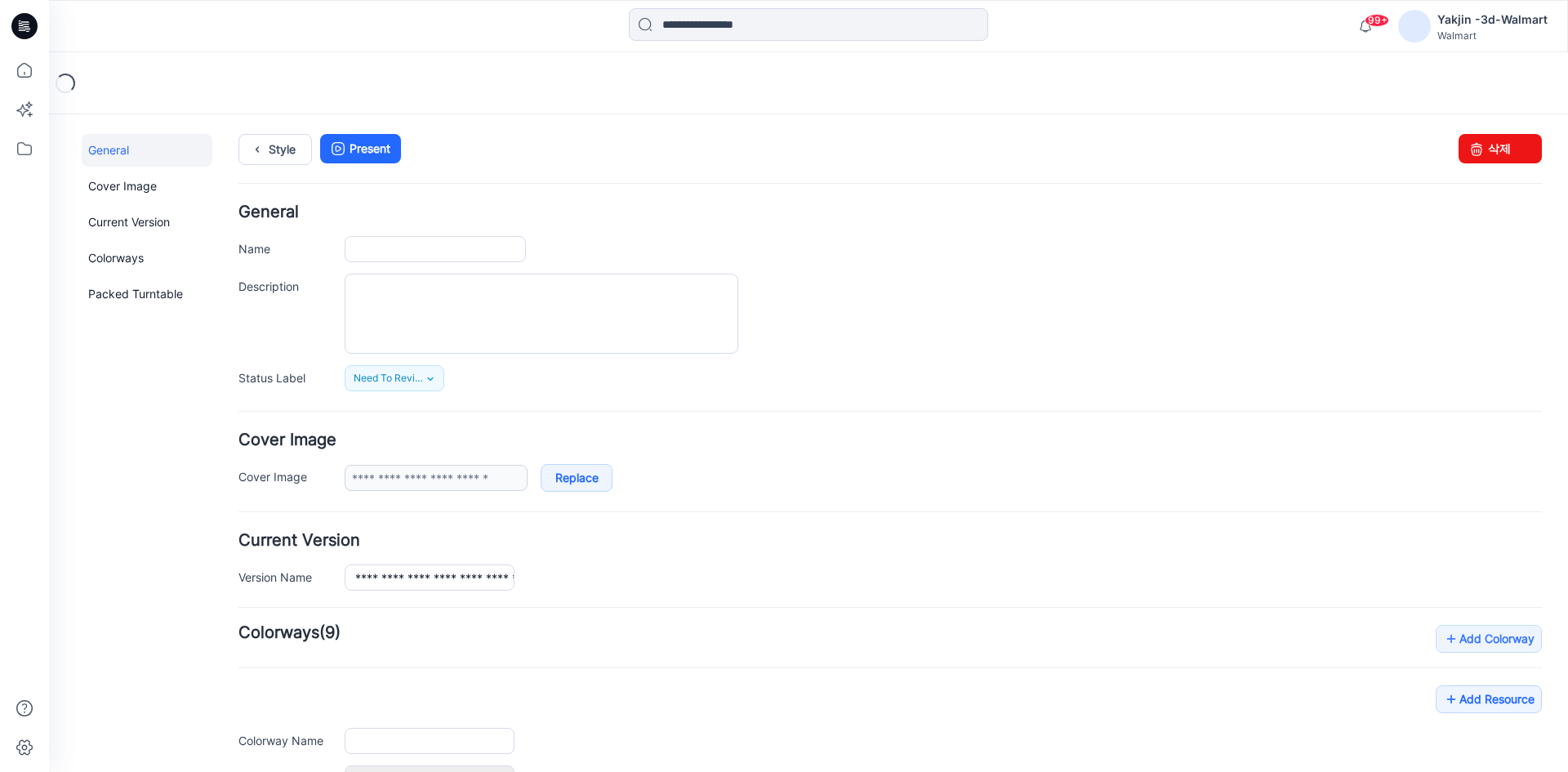
type input "**********"
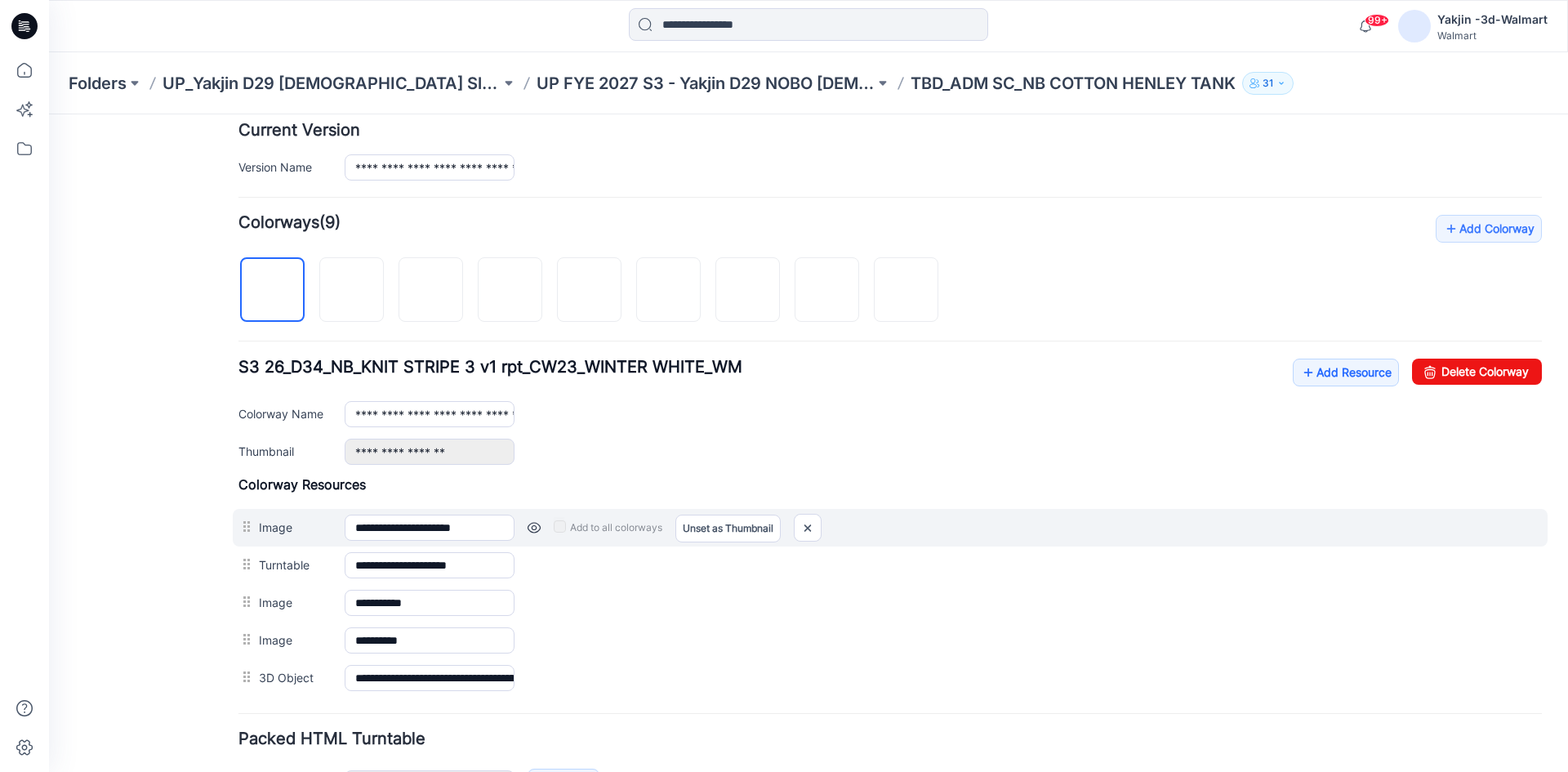
scroll to position [490, 0]
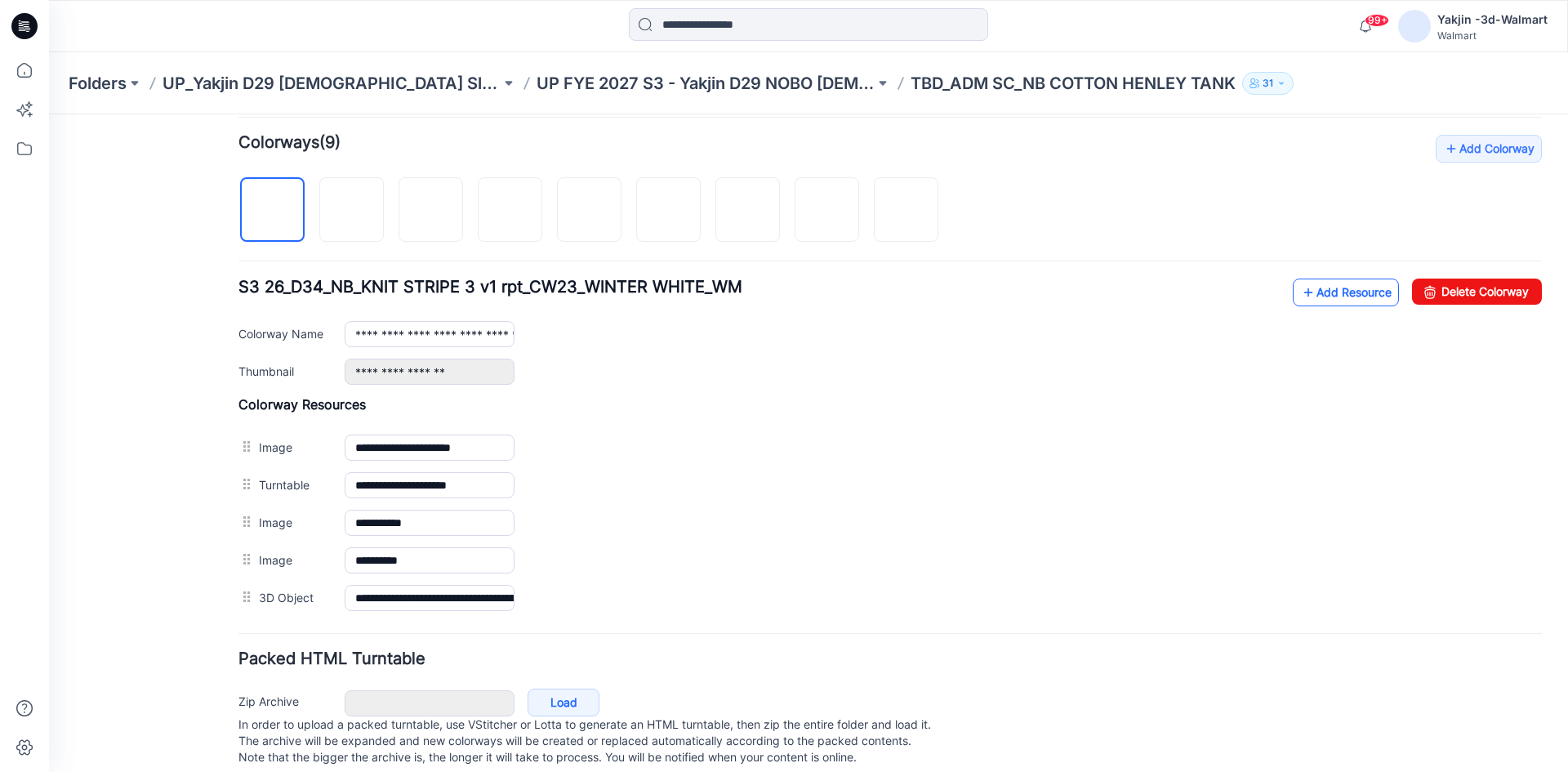
click at [1334, 284] on link "Add Resource" at bounding box center [1346, 292] width 106 height 28
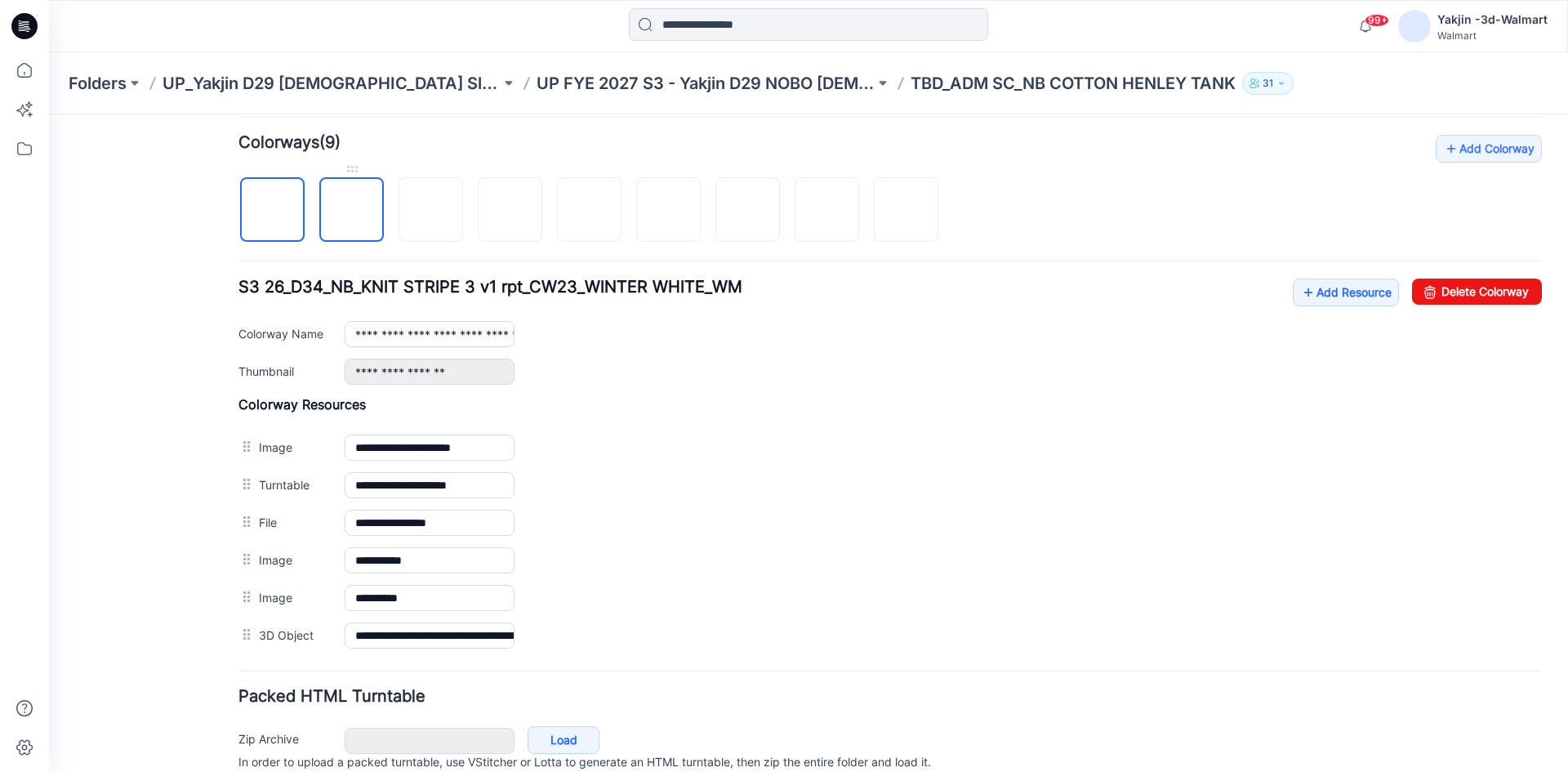
click at [352, 211] on img at bounding box center [352, 211] width 0 height 0
click at [431, 211] on img at bounding box center [431, 211] width 0 height 0
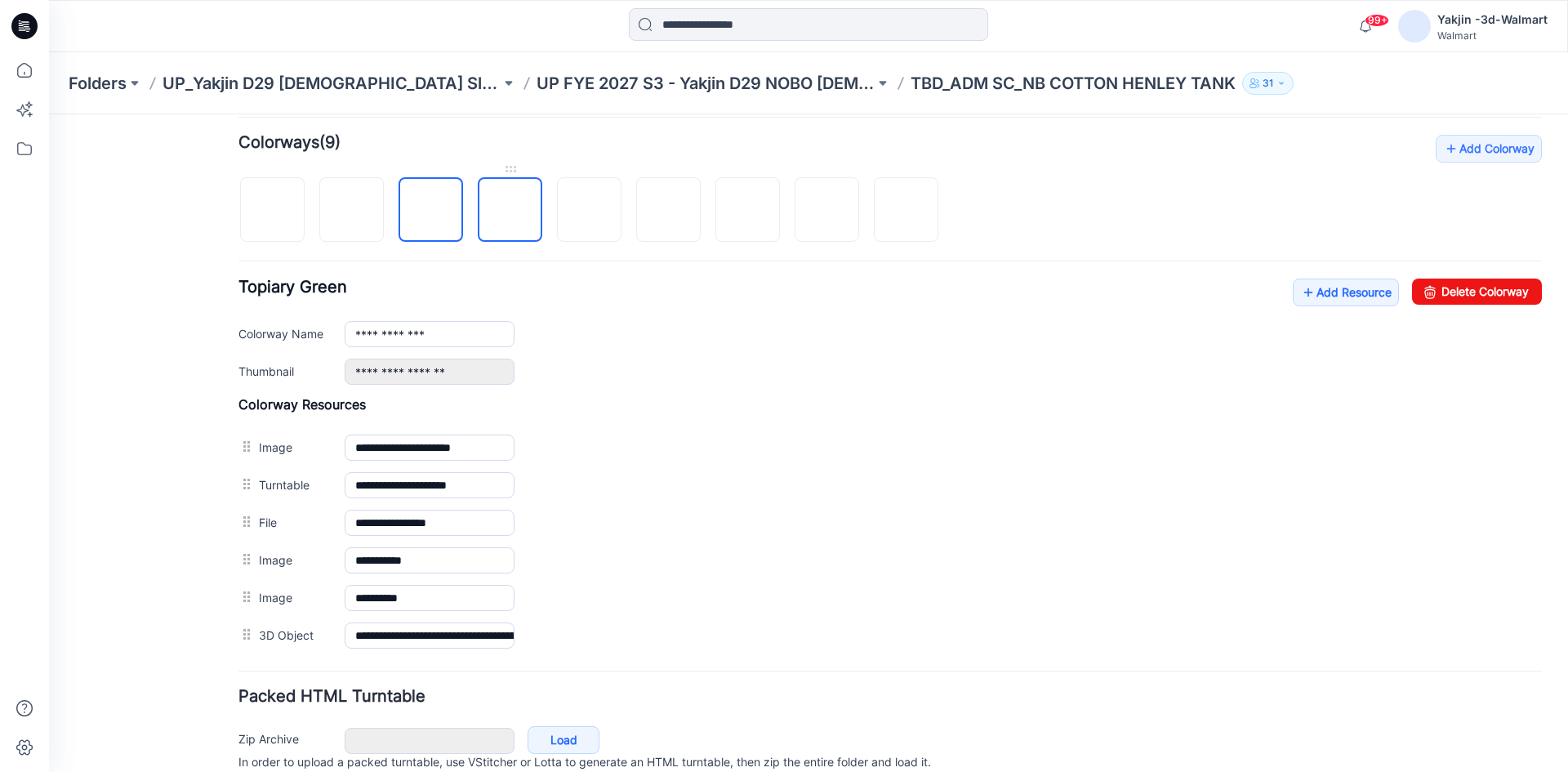
click at [511, 211] on img at bounding box center [511, 211] width 0 height 0
click at [589, 211] on img at bounding box center [589, 211] width 0 height 0
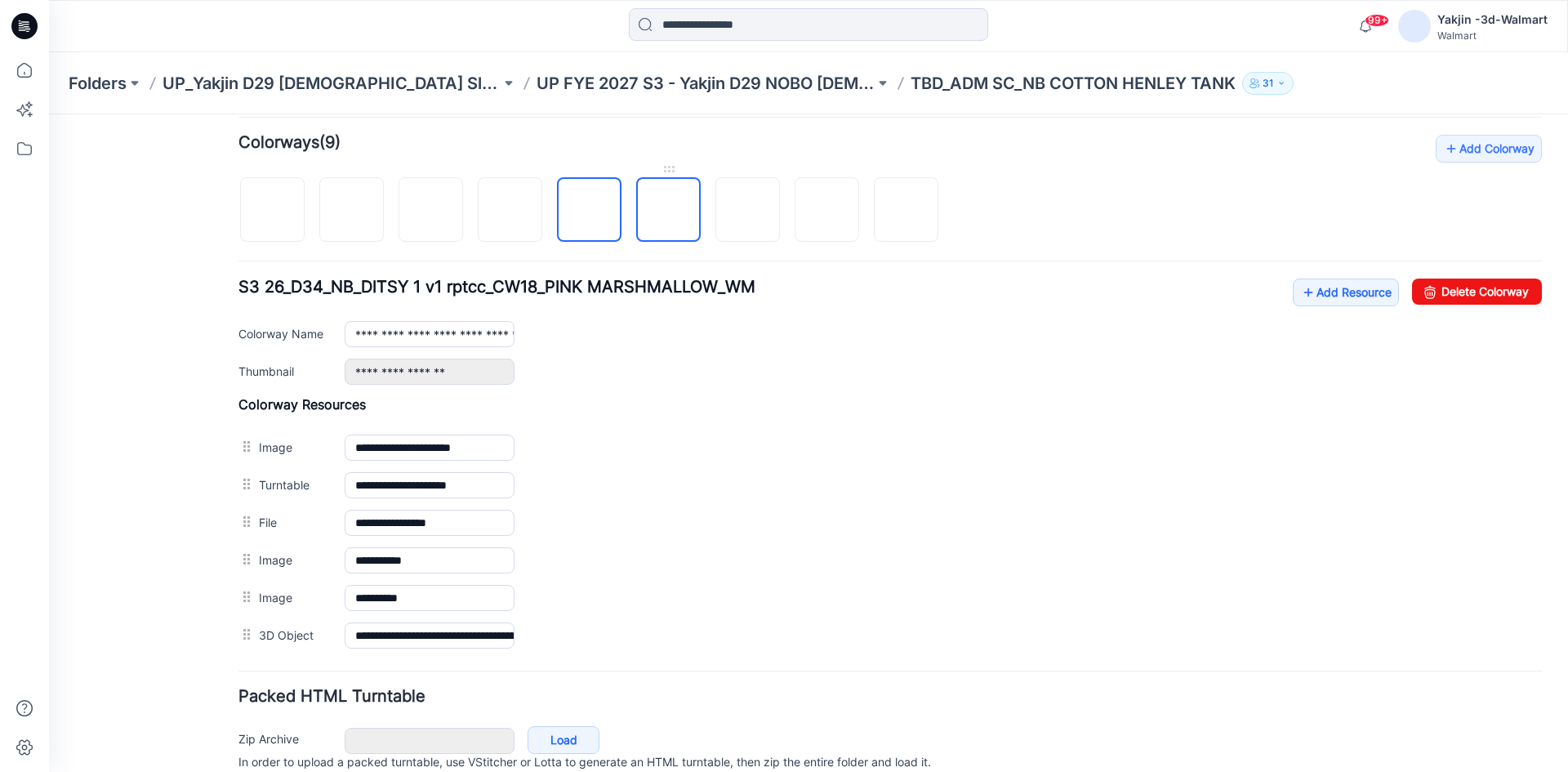
click at [669, 211] on img at bounding box center [669, 211] width 0 height 0
click at [748, 211] on img at bounding box center [748, 211] width 0 height 0
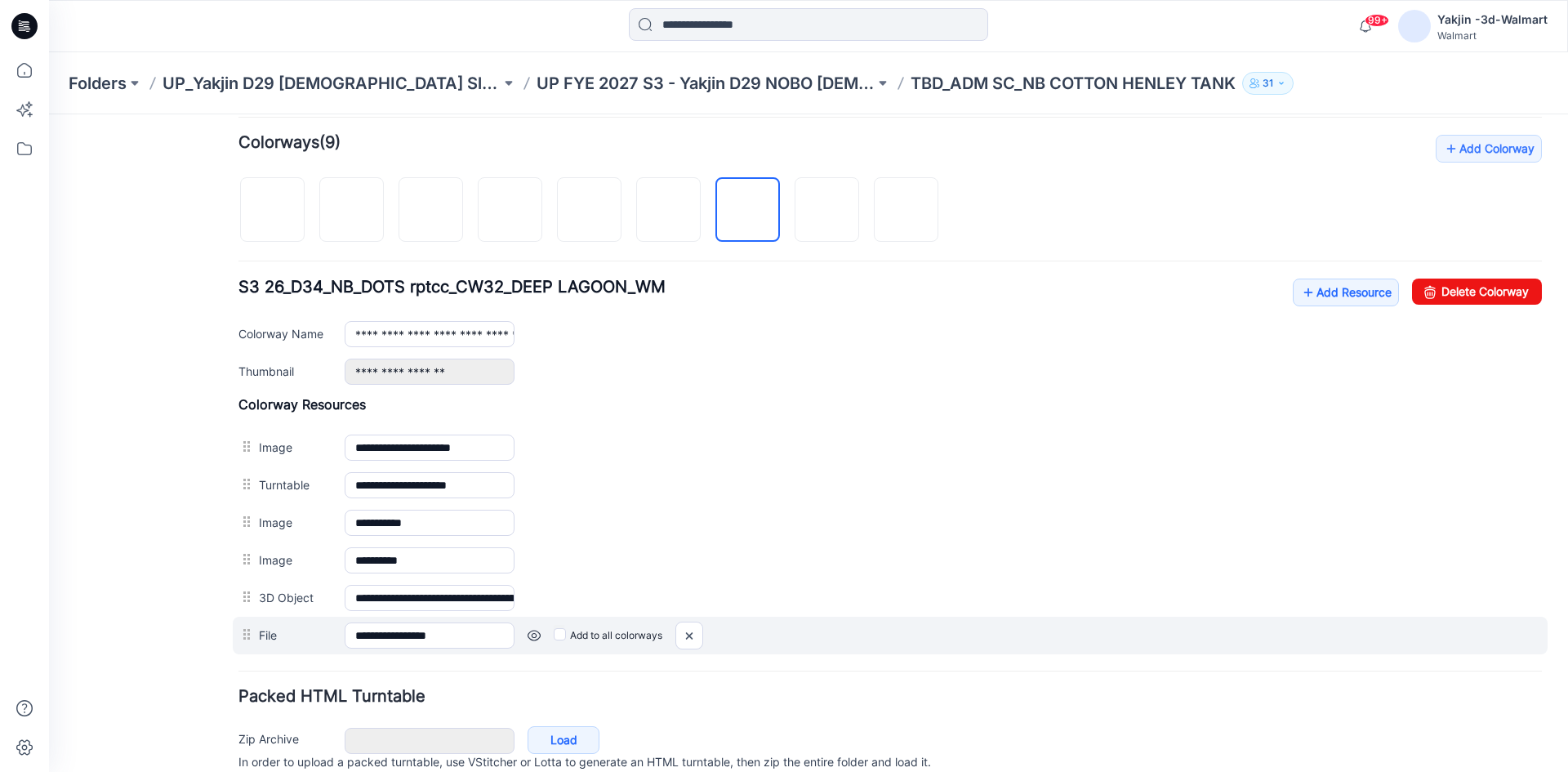
click at [254, 631] on div at bounding box center [248, 635] width 21 height 25
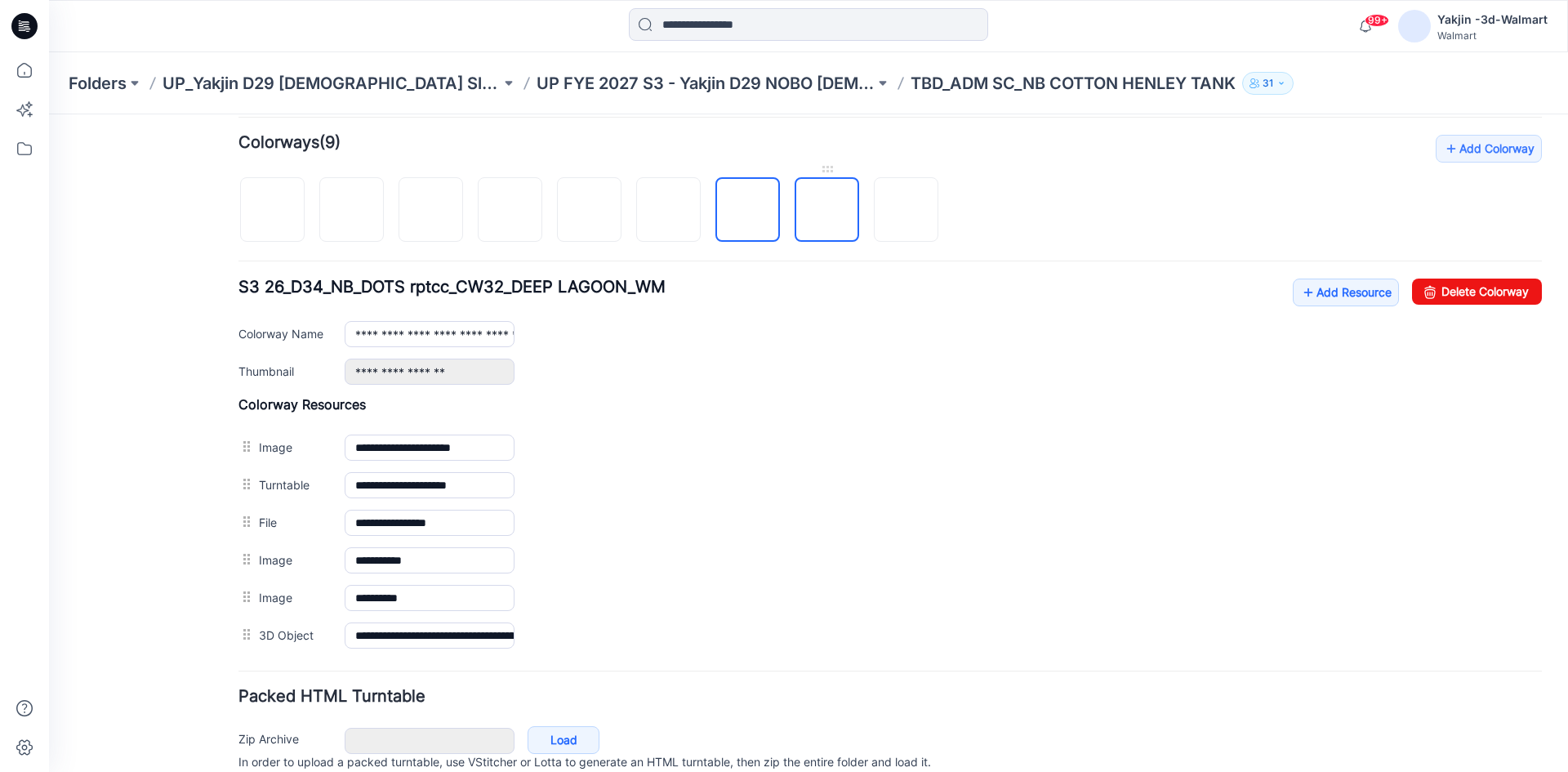
click at [828, 211] on img at bounding box center [828, 211] width 0 height 0
click at [906, 211] on img at bounding box center [906, 211] width 0 height 0
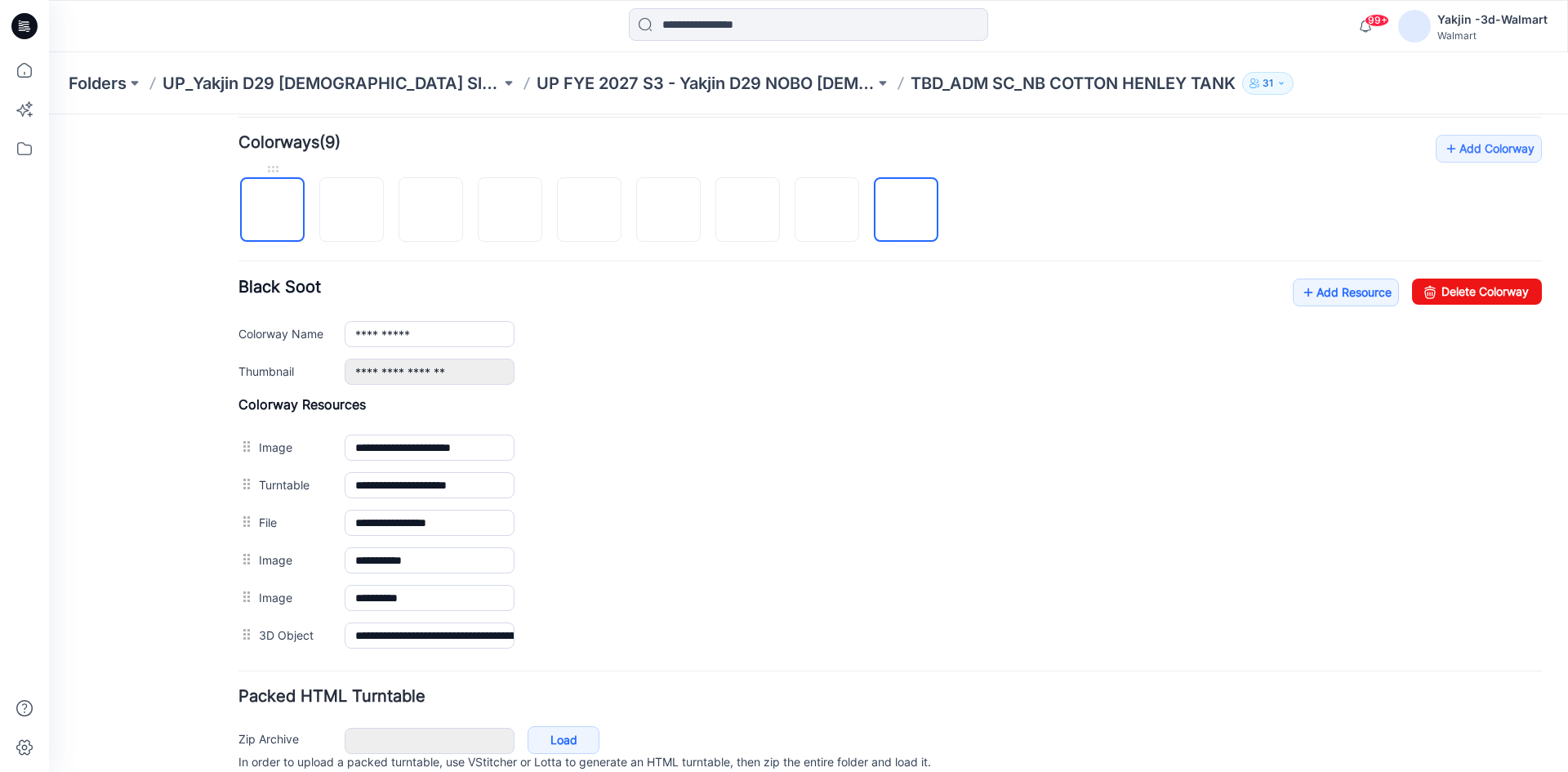
click at [273, 211] on img at bounding box center [273, 211] width 0 height 0
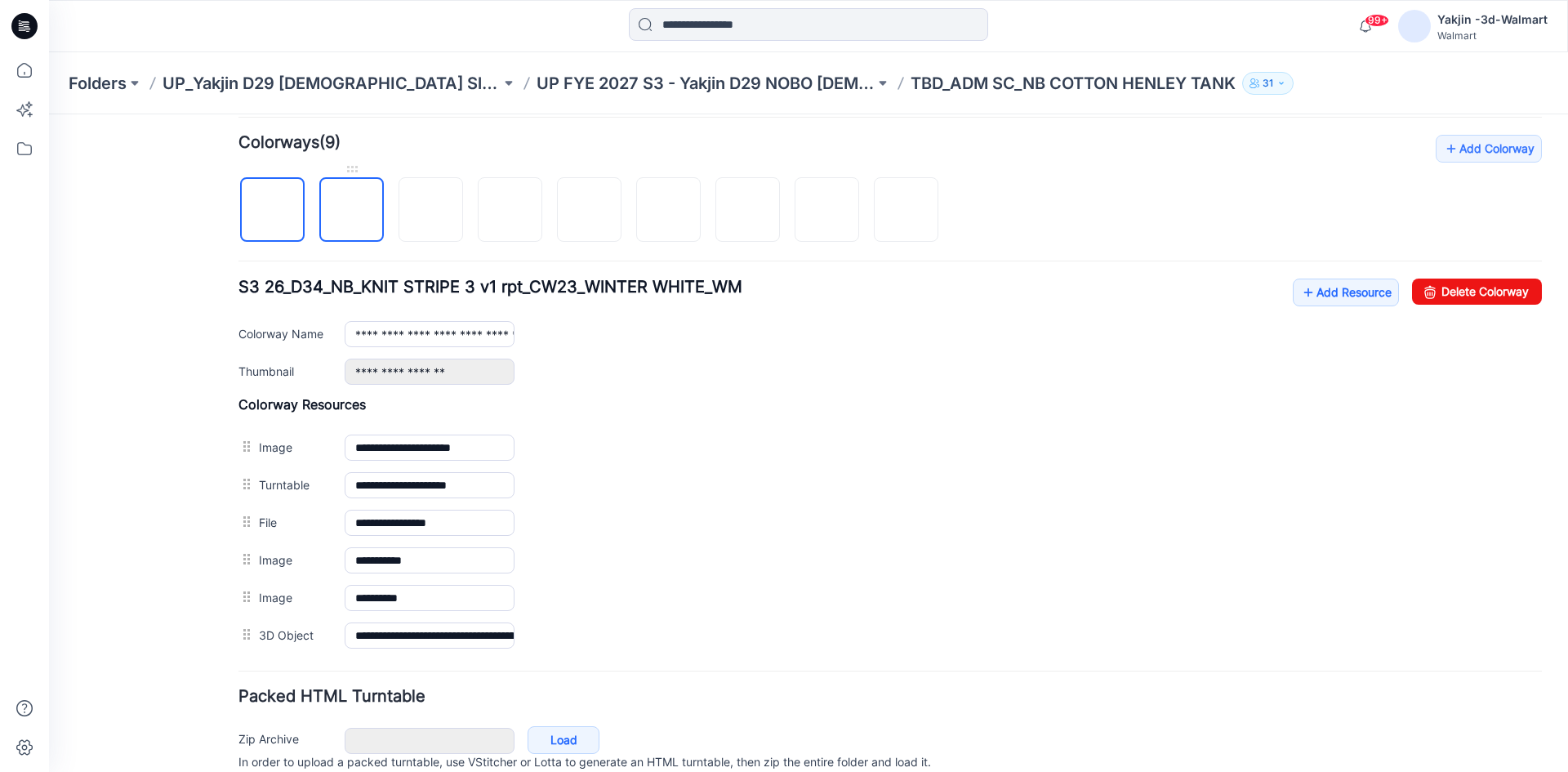
click at [352, 211] on img at bounding box center [352, 211] width 0 height 0
click at [462, 195] on link at bounding box center [430, 209] width 65 height 65
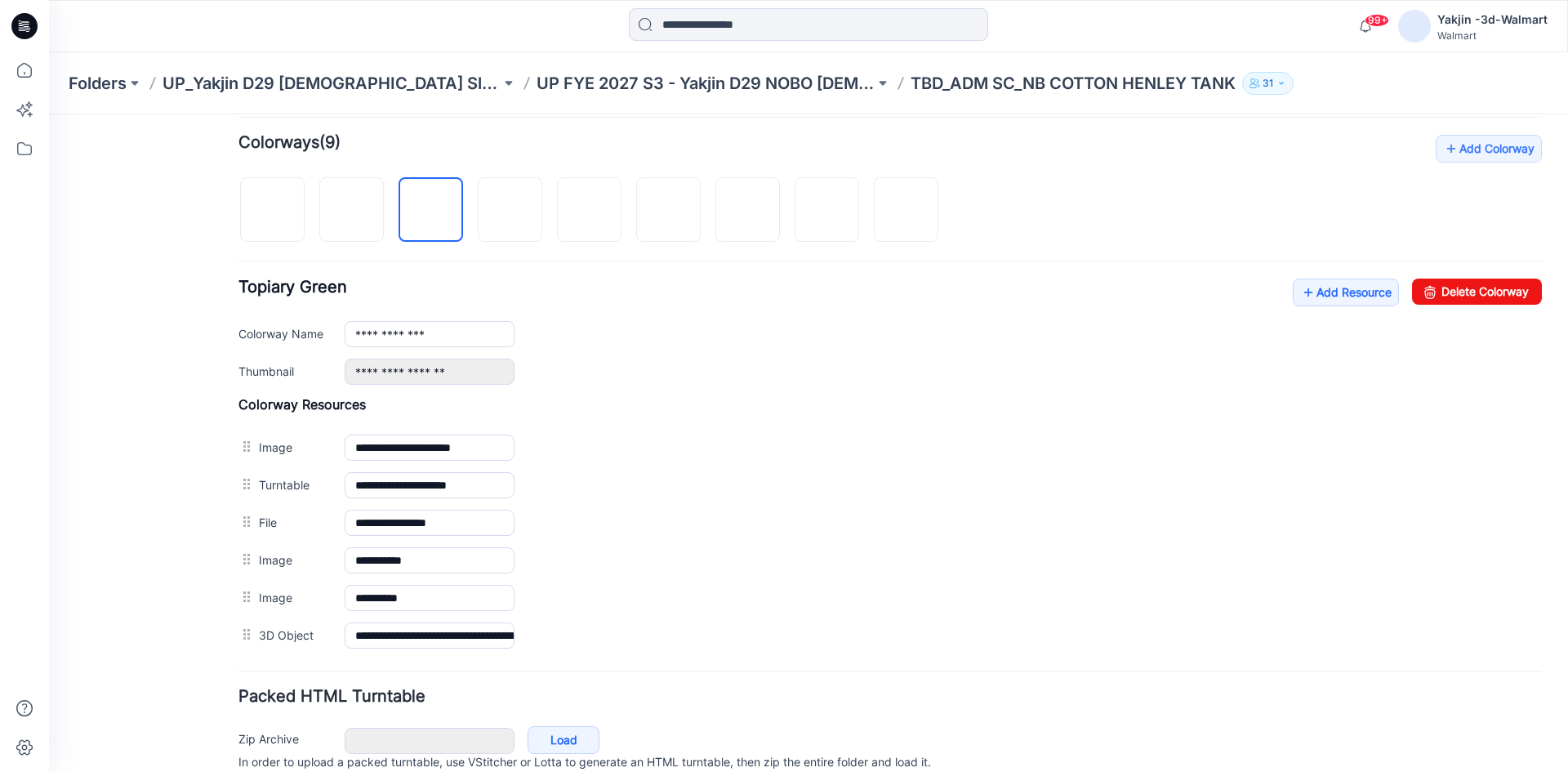
click at [543, 196] on div at bounding box center [594, 201] width 713 height 84
click at [589, 211] on img at bounding box center [589, 211] width 0 height 0
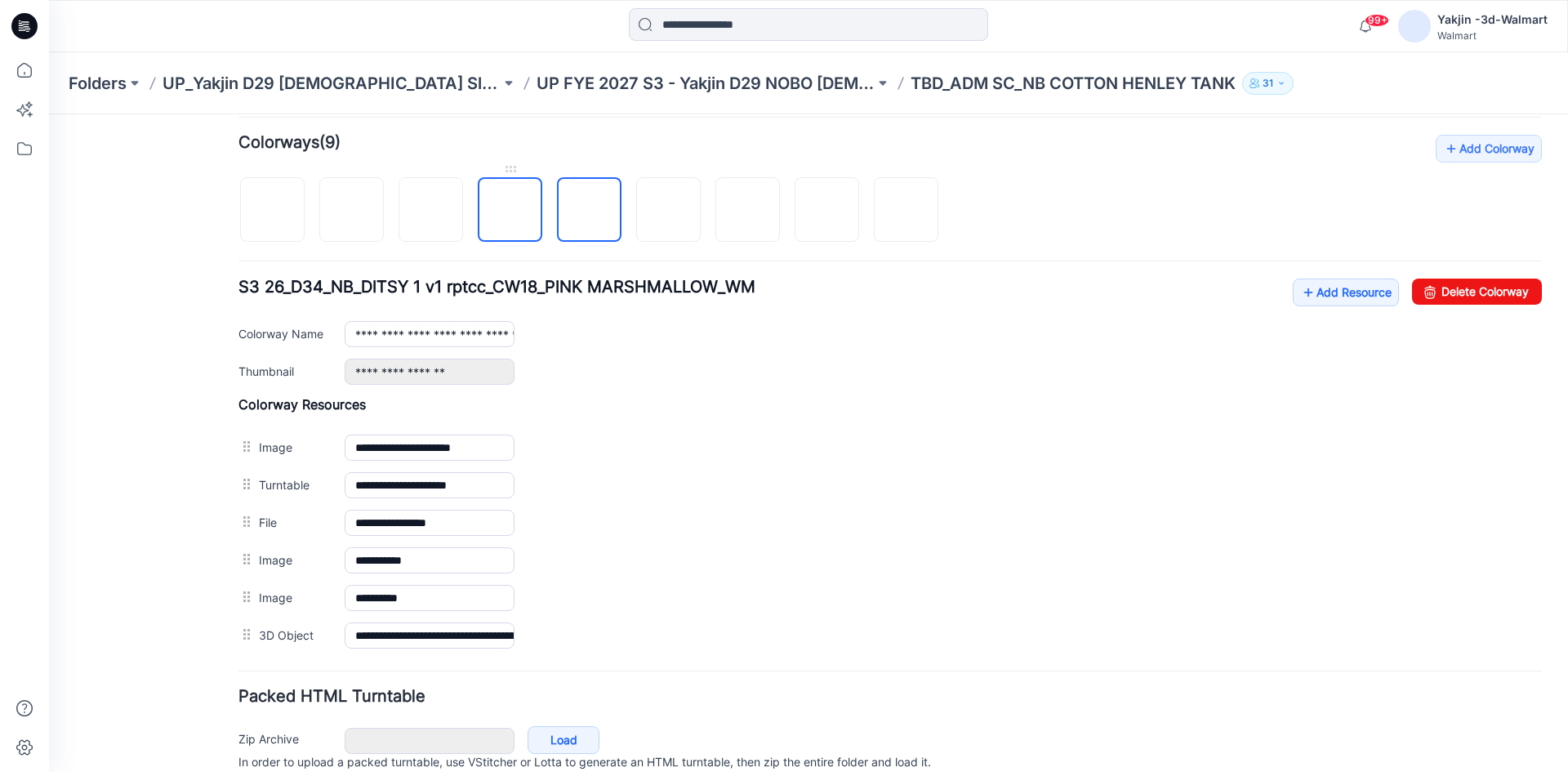
click at [511, 211] on img at bounding box center [511, 211] width 0 height 0
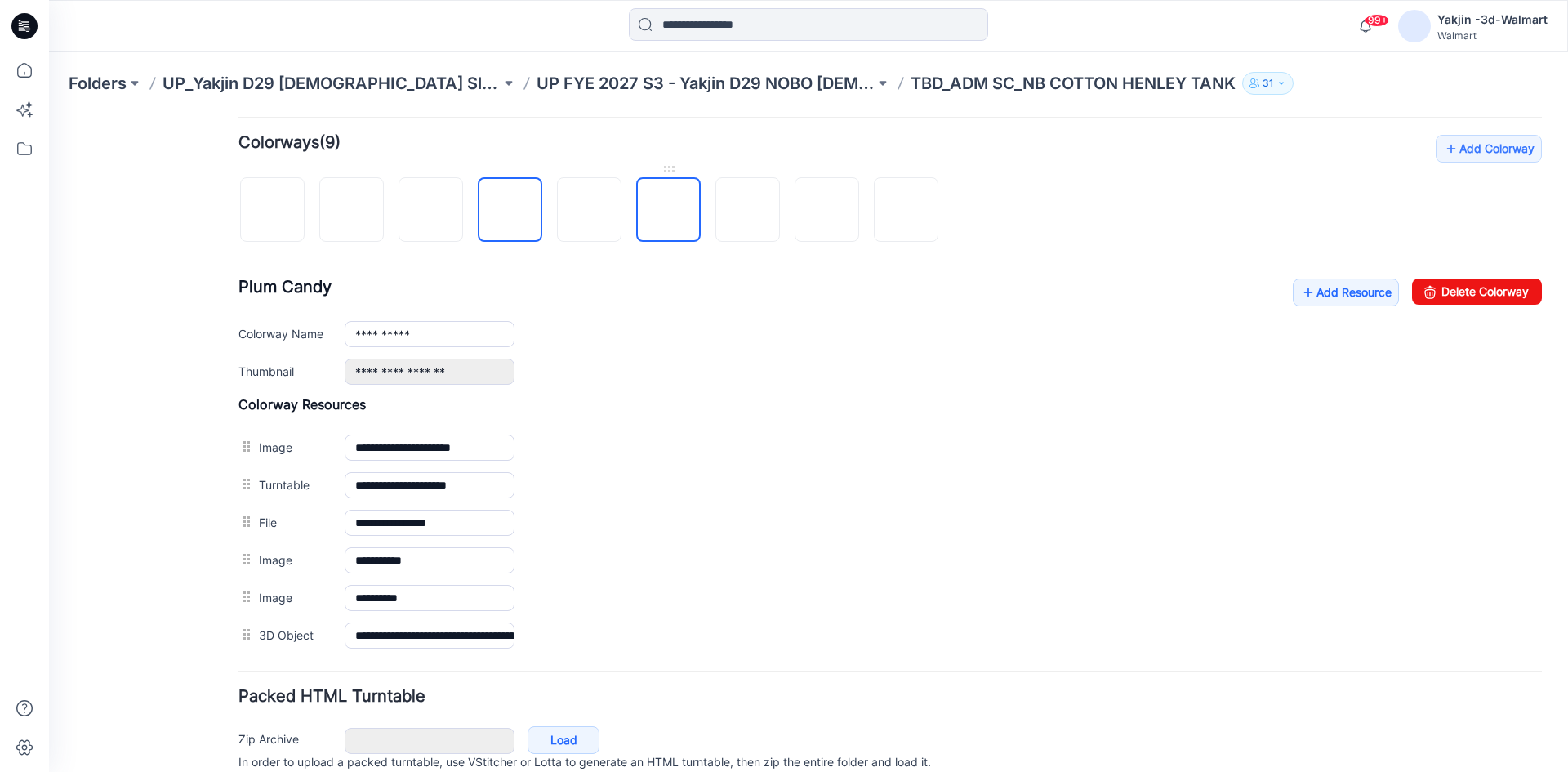
drag, startPoint x: 658, startPoint y: 211, endPoint x: 667, endPoint y: 210, distance: 9.1
click at [669, 211] on img at bounding box center [669, 211] width 0 height 0
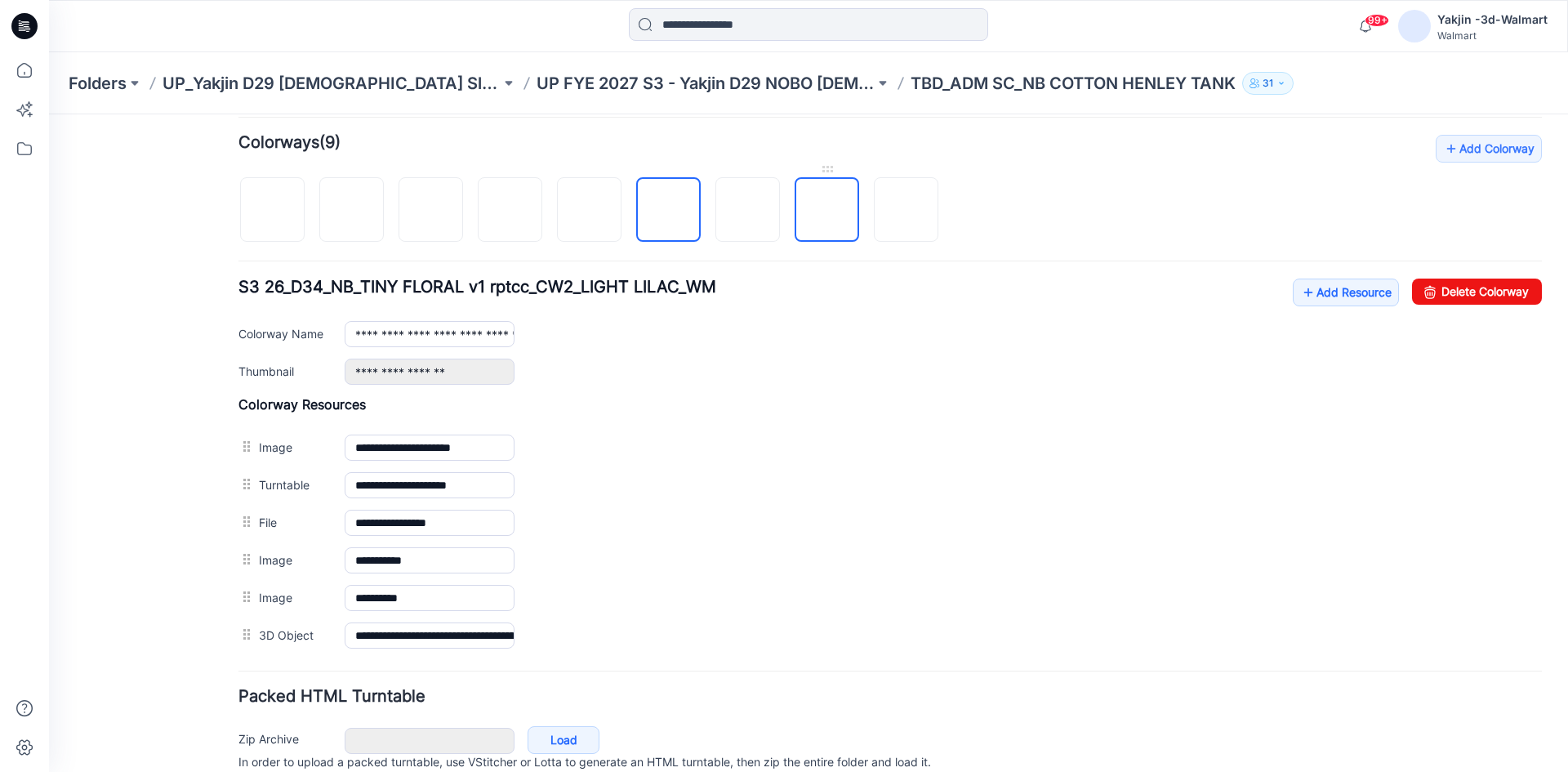
drag, startPoint x: 788, startPoint y: 208, endPoint x: 797, endPoint y: 208, distance: 9.0
click at [790, 208] on div at bounding box center [594, 201] width 713 height 84
click at [828, 211] on img at bounding box center [828, 211] width 0 height 0
click at [906, 211] on img at bounding box center [906, 211] width 0 height 0
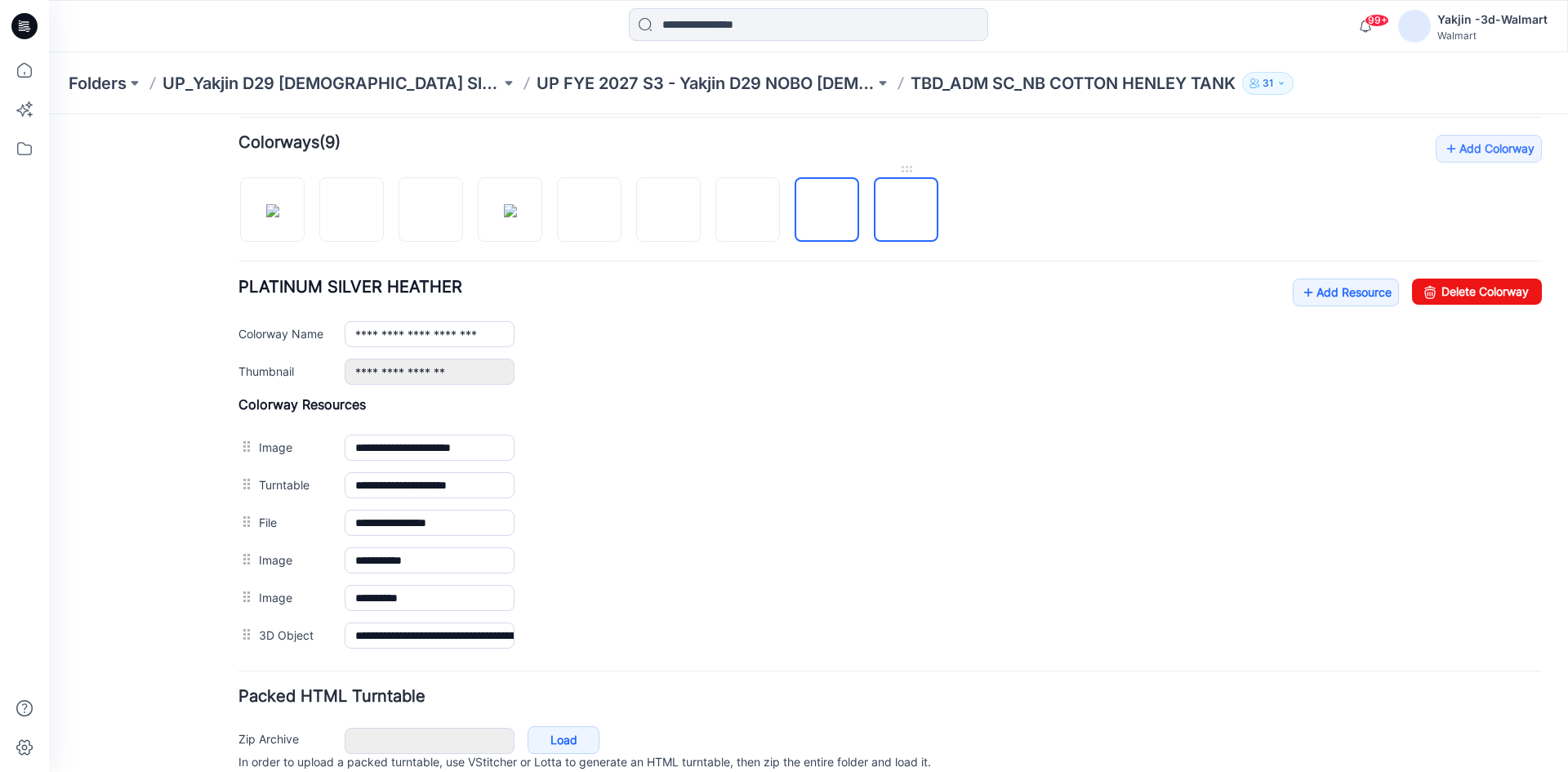
type input "**********"
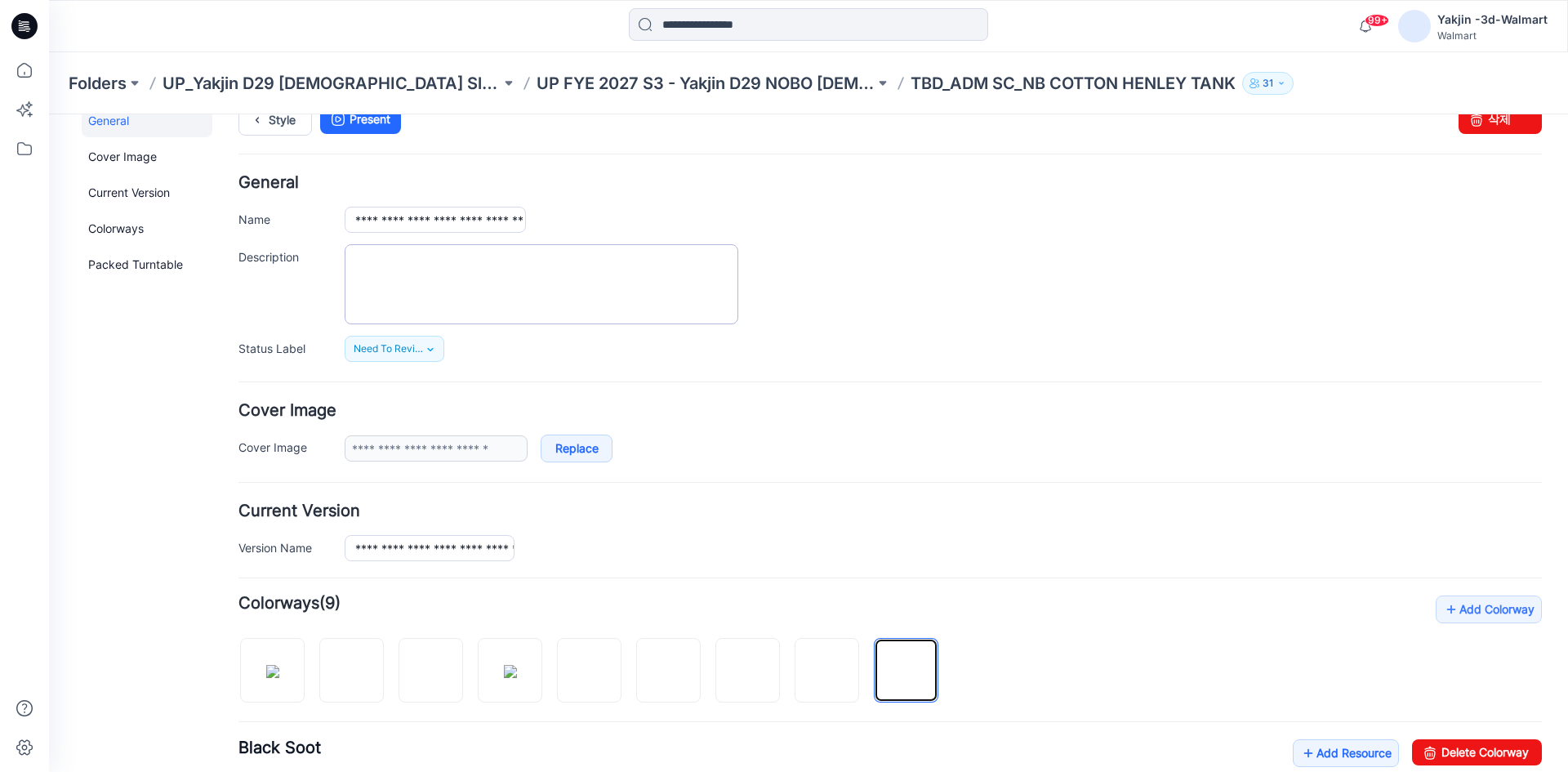
scroll to position [0, 0]
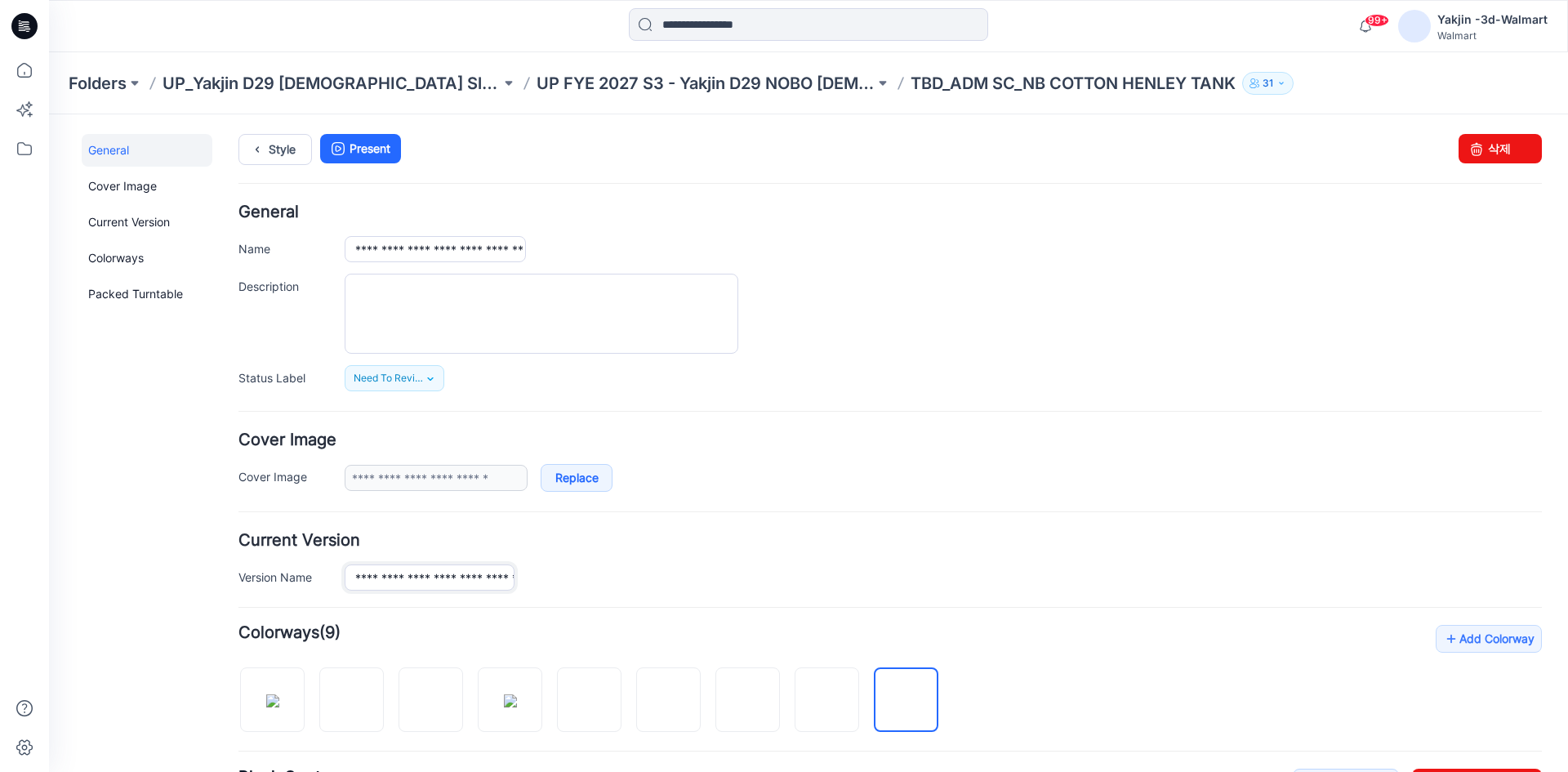
click at [463, 572] on input "**********" at bounding box center [429, 577] width 170 height 26
click at [461, 260] on div "**********" at bounding box center [890, 298] width 1304 height 187
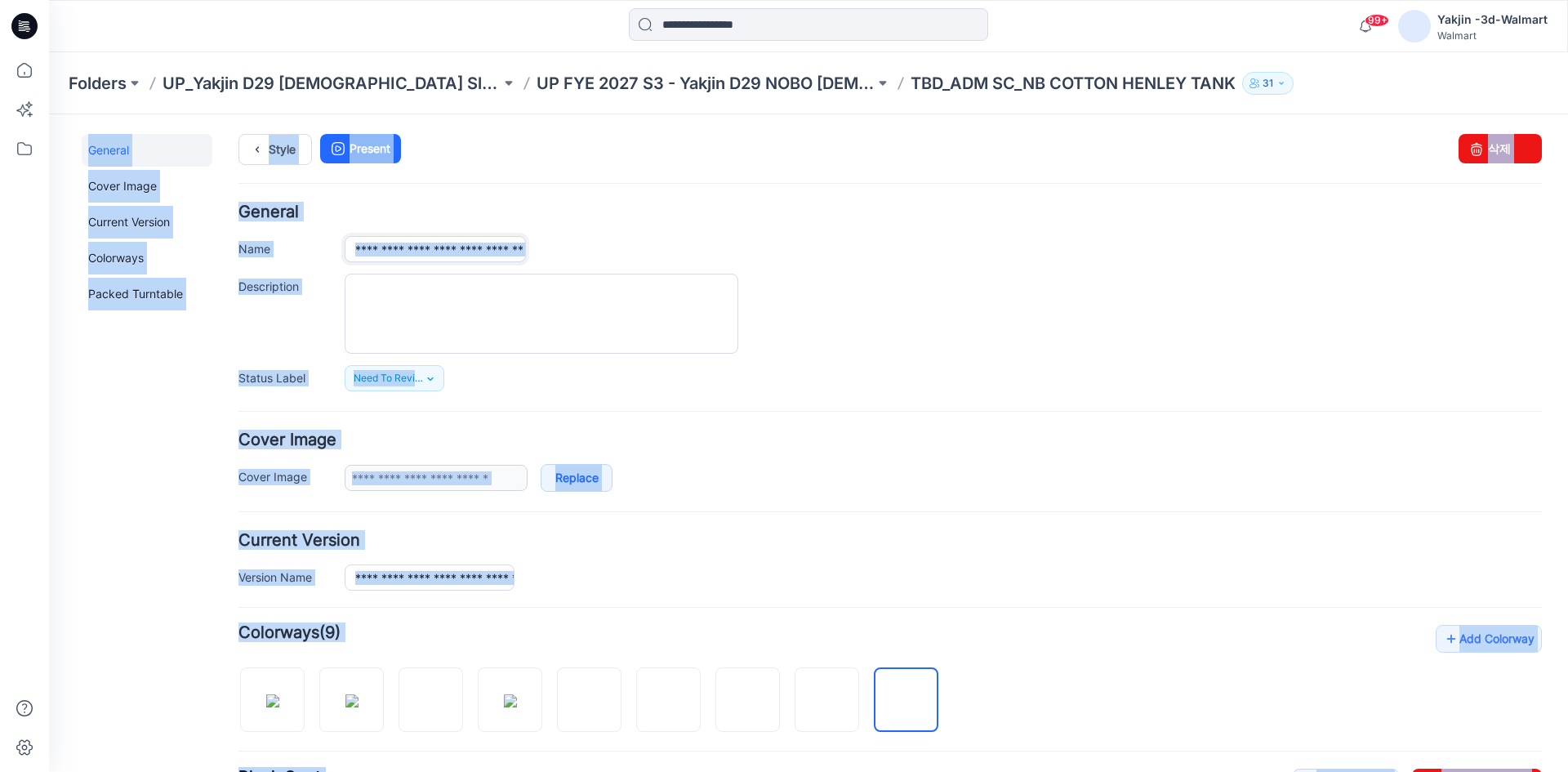
click at [465, 251] on input "**********" at bounding box center [435, 249] width 181 height 26
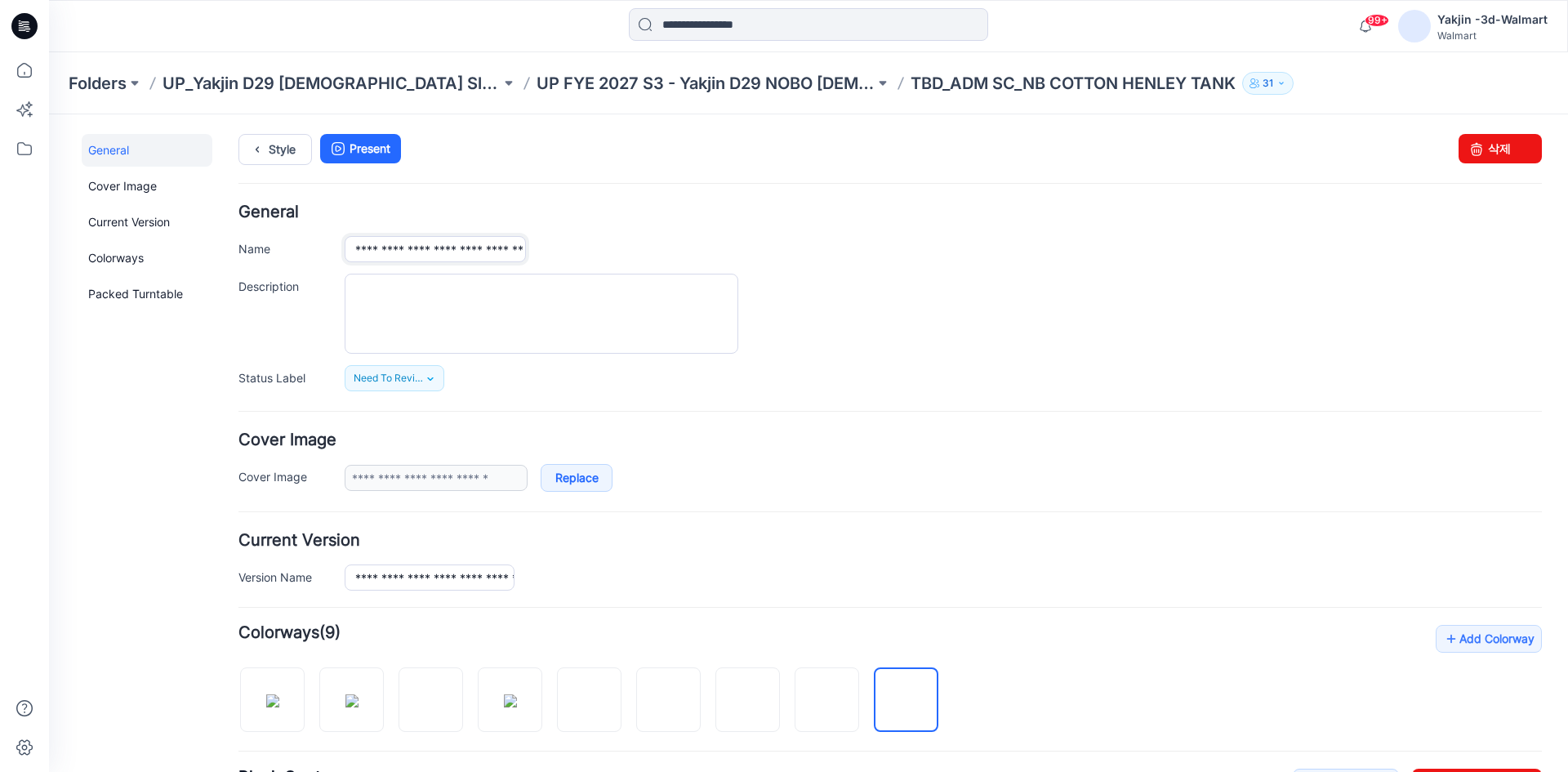
paste input "*"
type input "**********"
click at [529, 210] on h4 "General" at bounding box center [890, 212] width 1304 height 16
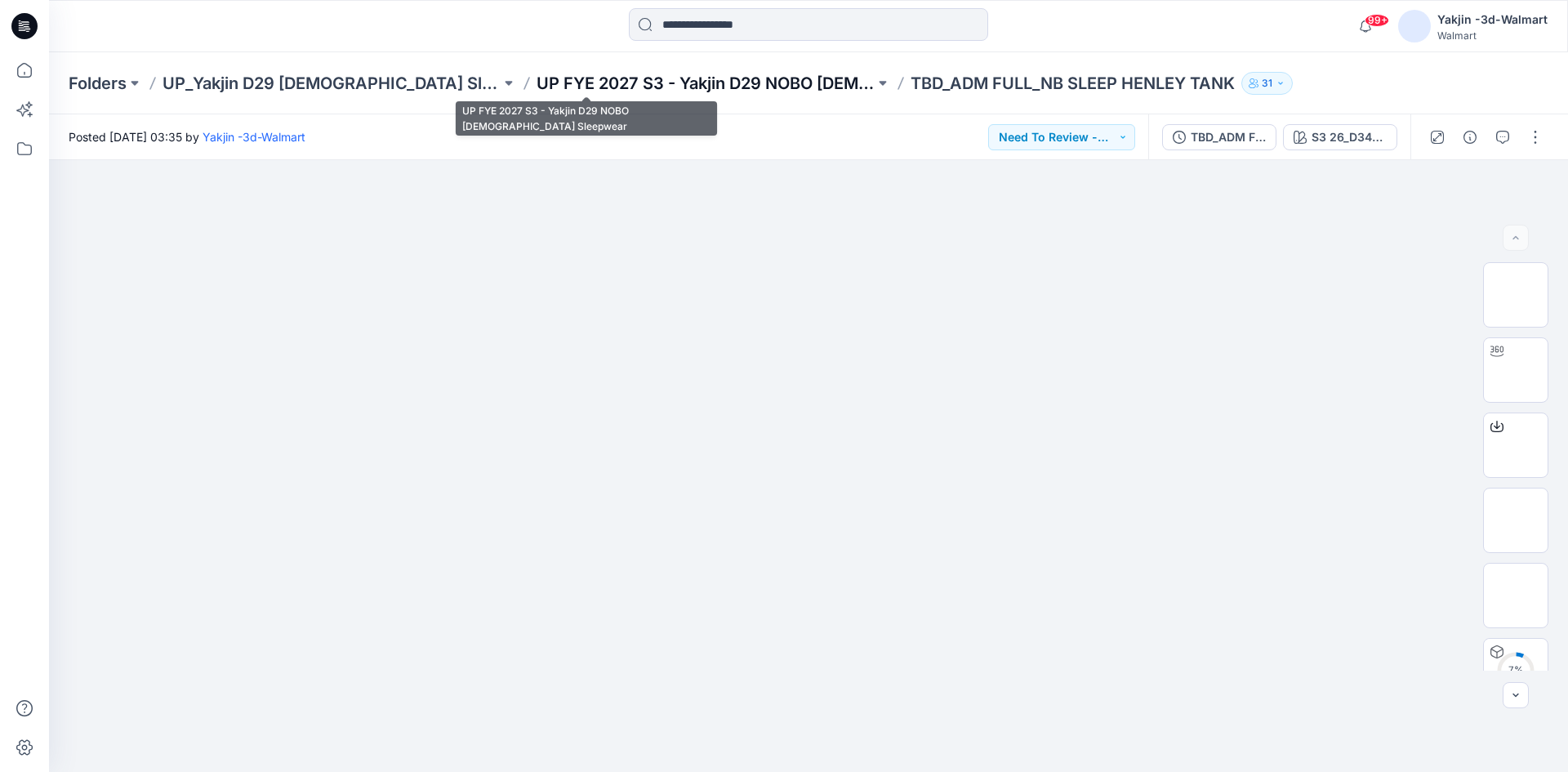
click at [712, 80] on p "UP FYE 2027 S3 - Yakjin D29 NOBO [DEMOGRAPHIC_DATA] Sleepwear" at bounding box center [706, 84] width 338 height 23
